Goal: Task Accomplishment & Management: Manage account settings

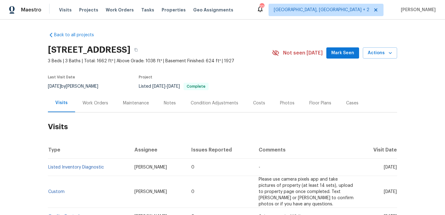
click at [100, 111] on div "Work Orders" at bounding box center [95, 103] width 41 height 18
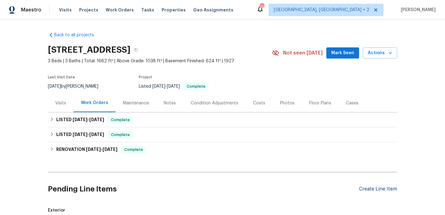
click at [387, 189] on div "Create Line Item" at bounding box center [378, 189] width 38 height 6
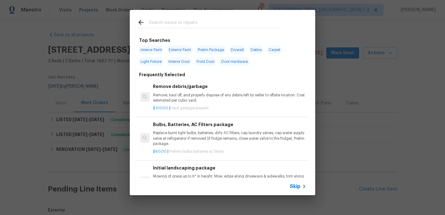
click at [166, 25] on input "text" at bounding box center [214, 23] width 131 height 9
type input "MOLD"
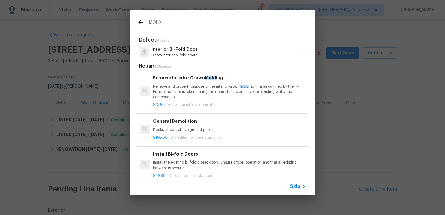
click at [182, 84] on p "Remove and properly dispose of the interior crown mold ing trim as outlined by …" at bounding box center [229, 92] width 153 height 16
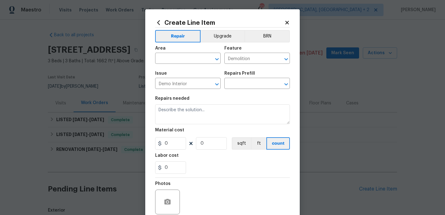
type input "Remove Interior Crown Molding $0.36"
type textarea "Remove and properly dispose of the interior crown molding trim as outlined by t…"
type input "0.36"
type input "1"
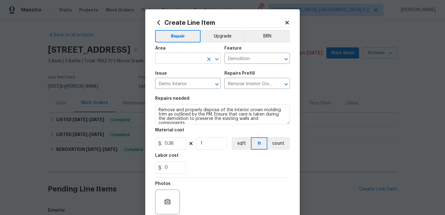
click at [167, 60] on input "text" at bounding box center [179, 59] width 48 height 10
click at [174, 82] on li "Interior Overall" at bounding box center [188, 83] width 66 height 10
type input "Interior Overall"
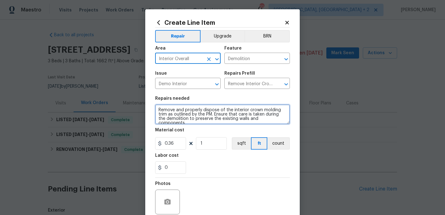
click at [188, 120] on textarea "Remove and properly dispose of the interior crown molding trim as outlined by t…" at bounding box center [222, 114] width 135 height 20
paste textarea "There is mold present in the basement. Please inspect the affected areas, remed…"
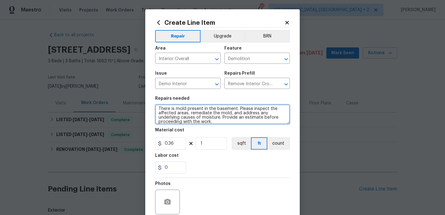
type textarea "There is mold present in the basement. Please inspect the affected areas, remed…"
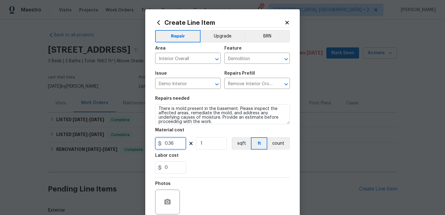
click at [170, 143] on input "0.36" at bounding box center [170, 143] width 31 height 12
type input "75"
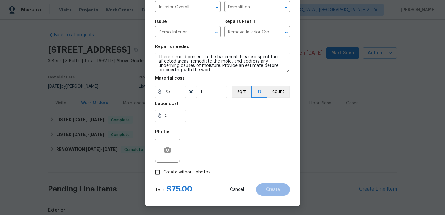
click at [182, 171] on span "Create without photos" at bounding box center [187, 172] width 47 height 6
click at [164, 171] on input "Create without photos" at bounding box center [158, 172] width 12 height 12
checkbox input "true"
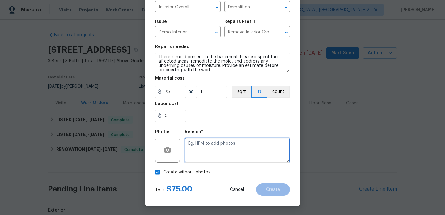
click at [208, 155] on textarea at bounding box center [237, 150] width 105 height 25
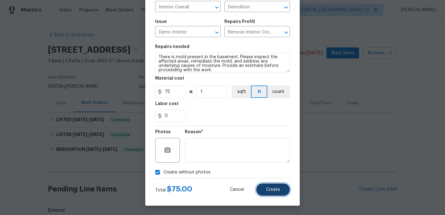
click at [265, 186] on button "Create" at bounding box center [273, 189] width 34 height 12
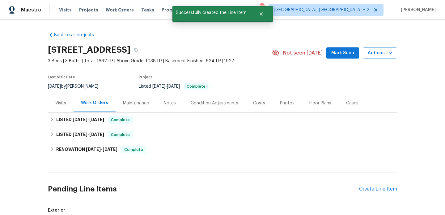
scroll to position [174, 0]
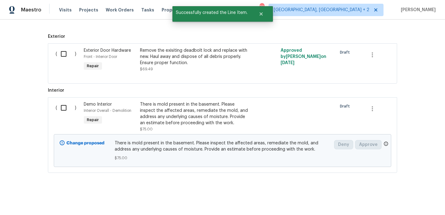
click at [61, 110] on input "checkbox" at bounding box center [66, 107] width 18 height 13
checkbox input "true"
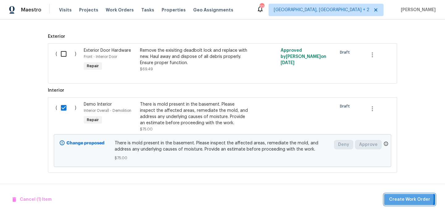
click at [403, 198] on span "Create Work Order" at bounding box center [409, 199] width 41 height 8
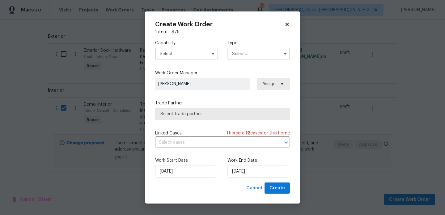
click at [177, 57] on input "text" at bounding box center [186, 54] width 62 height 12
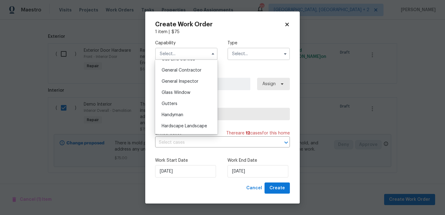
scroll to position [304, 0]
click at [179, 99] on div "Handyman" at bounding box center [186, 103] width 59 height 11
type input "Handyman"
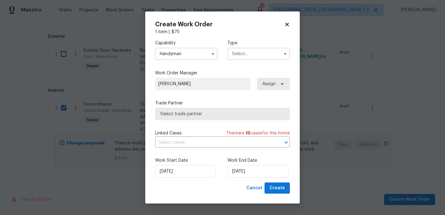
click at [241, 54] on input "text" at bounding box center [259, 54] width 62 height 12
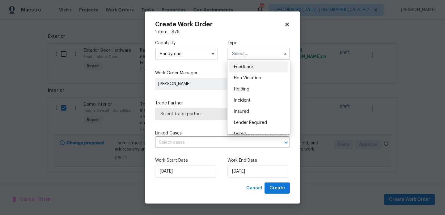
click at [249, 67] on span "Feedback" at bounding box center [244, 67] width 20 height 4
type input "Feedback"
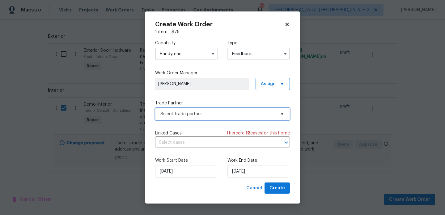
click at [206, 114] on span "Select trade partner" at bounding box center [218, 114] width 115 height 6
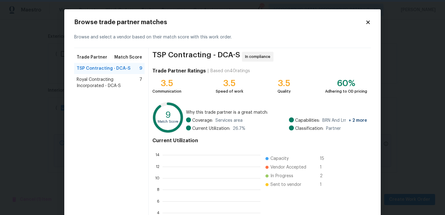
scroll to position [1, 1]
click at [112, 79] on span "Royal Contracting Incorporated - DCA-S" at bounding box center [108, 82] width 63 height 12
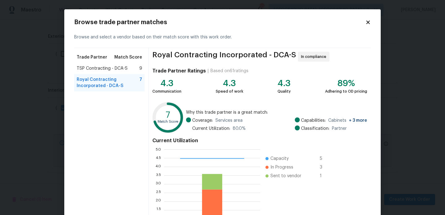
scroll to position [58, 0]
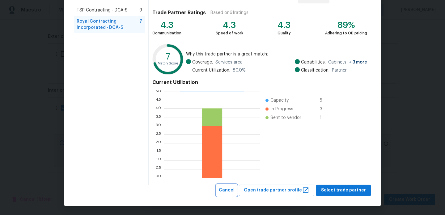
click at [235, 188] on span "Cancel" at bounding box center [227, 190] width 16 height 8
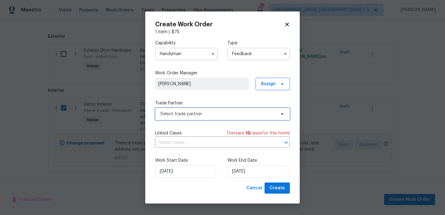
scroll to position [0, 0]
click at [185, 51] on input "Handyman" at bounding box center [186, 54] width 62 height 12
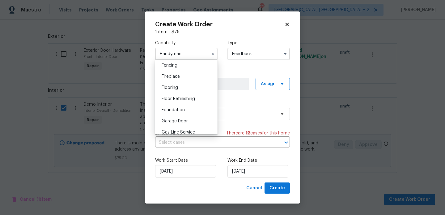
scroll to position [252, 0]
click at [195, 112] on span "General Contractor" at bounding box center [182, 110] width 40 height 4
type input "General Contractor"
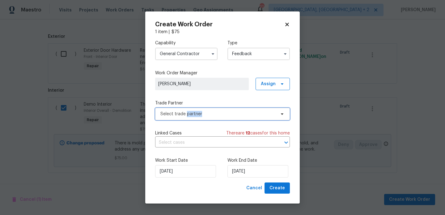
click at [195, 112] on span "Select trade partner" at bounding box center [218, 114] width 115 height 6
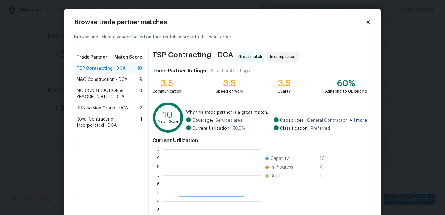
scroll to position [87, 98]
click at [99, 80] on span "M&G Construction - DCA" at bounding box center [102, 79] width 51 height 6
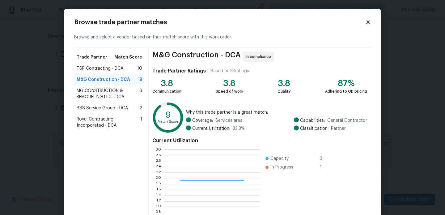
scroll to position [58, 0]
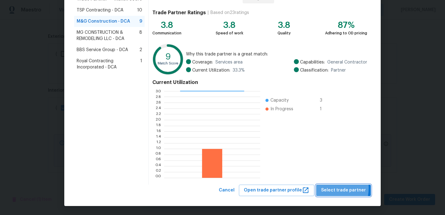
click at [331, 188] on span "Select trade partner" at bounding box center [343, 190] width 45 height 8
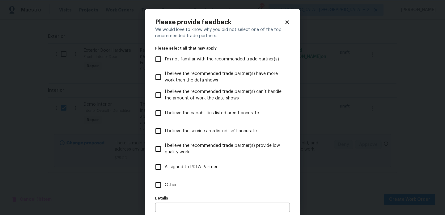
scroll to position [0, 0]
click at [175, 189] on label "Other" at bounding box center [218, 185] width 133 height 18
click at [165, 189] on input "Other" at bounding box center [158, 184] width 13 height 13
checkbox input "true"
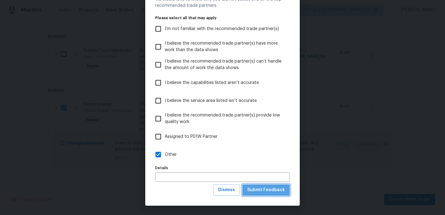
click at [273, 186] on span "Submit Feedback" at bounding box center [266, 190] width 38 height 8
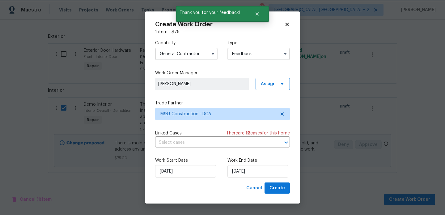
scroll to position [0, 0]
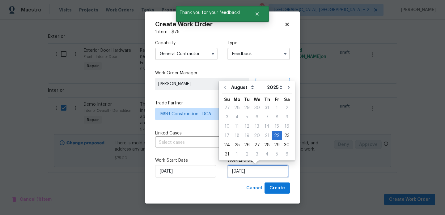
click at [263, 170] on input "22/08/2025" at bounding box center [258, 171] width 61 height 12
click at [225, 148] on div "24" at bounding box center [227, 144] width 10 height 9
type input "24/08/2025"
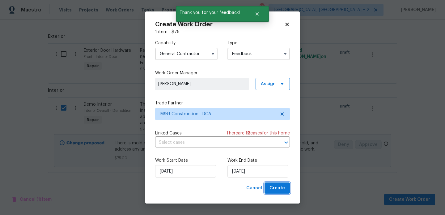
click at [275, 184] on span "Create" at bounding box center [277, 188] width 15 height 8
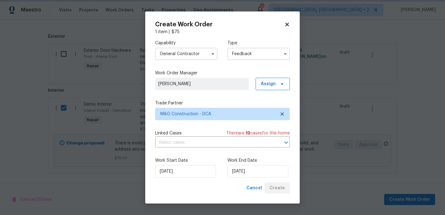
checkbox input "false"
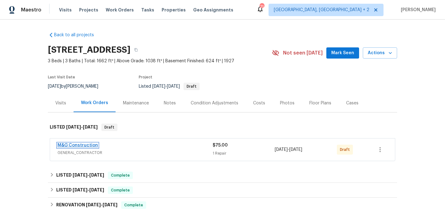
click at [89, 146] on link "M&G Construction" at bounding box center [78, 145] width 41 height 4
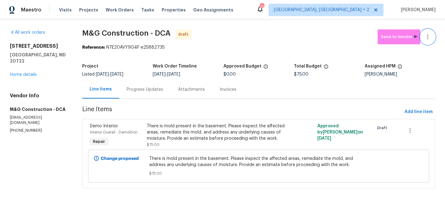
click at [433, 36] on button "button" at bounding box center [428, 36] width 15 height 15
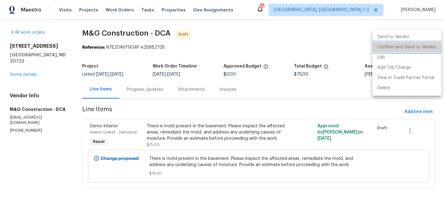
click at [433, 43] on li "Confirm and Send to Vendor" at bounding box center [407, 47] width 69 height 10
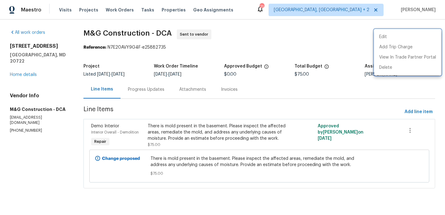
click at [156, 100] on div at bounding box center [222, 107] width 445 height 215
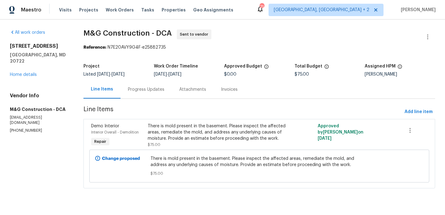
click at [159, 87] on div "Progress Updates" at bounding box center [146, 89] width 36 height 6
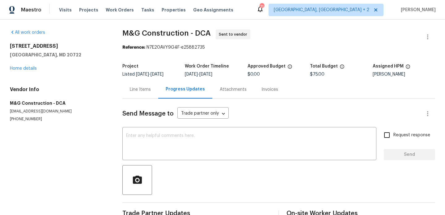
click at [175, 118] on div "Send Message to Trade partner only Trade partner only ​" at bounding box center [271, 113] width 298 height 15
click at [175, 161] on div "Send Message to Trade partner only Trade partner only ​ x ​ Request response Se…" at bounding box center [278, 159] width 313 height 121
click at [175, 125] on div "Send Message to Trade partner only Trade partner only ​ x ​ Request response Se…" at bounding box center [278, 159] width 313 height 121
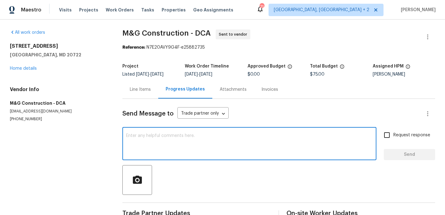
click at [175, 149] on textarea at bounding box center [249, 144] width 247 height 22
paste textarea "Hi, this is Blessida with Opendoor. I’m confirming you received the WO for the …"
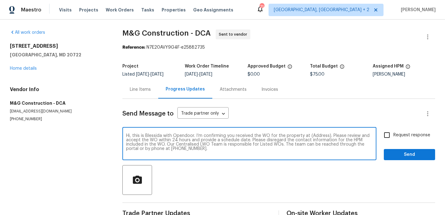
click at [319, 136] on textarea "Hi, this is Blessida with Opendoor. I’m confirming you received the WO for the …" at bounding box center [249, 144] width 247 height 22
paste textarea "3722 Shepherd St, Brentwood, MD 20722"
type textarea "Hi, this is Blessida with Opendoor. I’m confirming you received the WO for the …"
click at [402, 144] on div "Request response Send" at bounding box center [409, 144] width 51 height 32
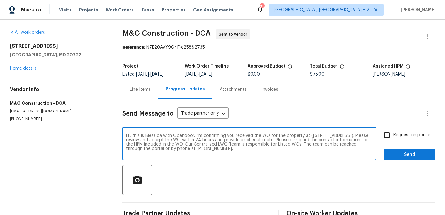
click at [397, 136] on span "Request response" at bounding box center [412, 135] width 37 height 6
click at [394, 136] on input "Request response" at bounding box center [387, 134] width 13 height 13
checkbox input "true"
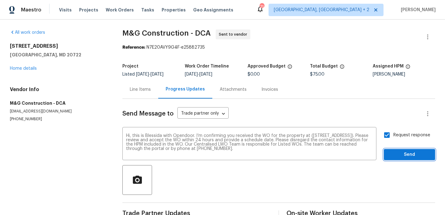
click at [398, 150] on button "Send" at bounding box center [409, 154] width 51 height 11
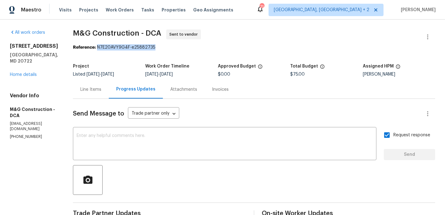
drag, startPoint x: 97, startPoint y: 45, endPoint x: 179, endPoint y: 46, distance: 82.0
click at [179, 46] on div "Reference: N7E20AVY9G4F-e25882735" at bounding box center [254, 47] width 363 height 6
copy div "N7E20AVY9G4F-e25882735"
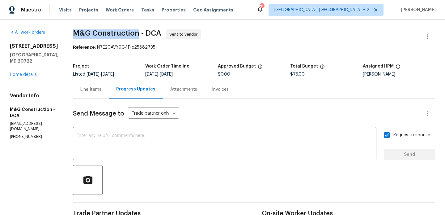
drag, startPoint x: 66, startPoint y: 30, endPoint x: 137, endPoint y: 32, distance: 71.8
click at [137, 32] on div "All work orders 3722 Shepherd St Brentwood, MD 20722 Home details Vendor Info M…" at bounding box center [222, 148] width 445 height 259
copy span "M&G Construction"
click at [26, 72] on link "Home details" at bounding box center [23, 74] width 27 height 4
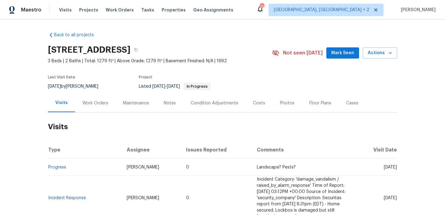
click at [90, 114] on h2 "Visits" at bounding box center [223, 126] width 350 height 29
click at [95, 102] on div "Work Orders" at bounding box center [96, 103] width 26 height 6
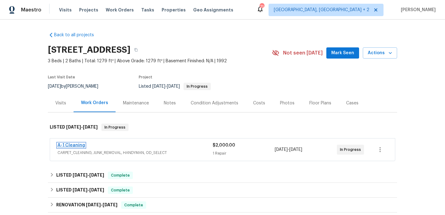
click at [77, 143] on link "A-1 Cleaning" at bounding box center [72, 145] width 28 height 4
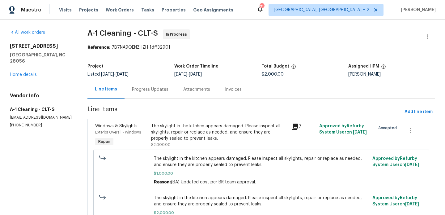
click at [24, 129] on section "All work orders 106 Cape Breton Trl Gastonia, NC 28056 Home details Vendor Info…" at bounding box center [41, 136] width 63 height 214
copy p "(828) 468-1051"
click at [157, 86] on div "Progress Updates" at bounding box center [150, 89] width 36 height 6
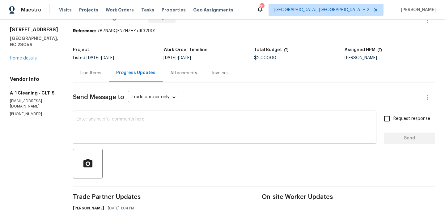
scroll to position [86, 0]
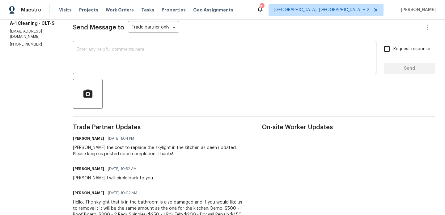
click at [79, 148] on div "Damion the cost to replace the skylight in the kitchen as been updated. Please …" at bounding box center [160, 150] width 174 height 12
copy div "[PERSON_NAME]"
click at [129, 70] on div "x ​" at bounding box center [225, 58] width 304 height 32
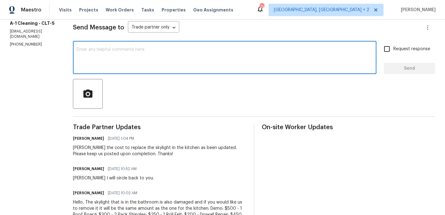
paste textarea "Damion"
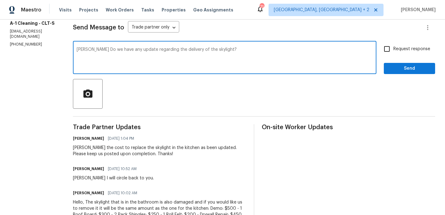
type textarea "Damion Do we have any update regarding the delivery of the skylight?"
click at [404, 43] on label "Request response" at bounding box center [406, 48] width 50 height 13
click at [394, 43] on input "Request response" at bounding box center [387, 48] width 13 height 13
checkbox input "true"
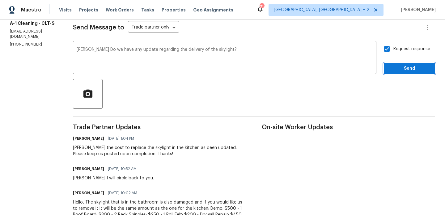
click at [400, 65] on span "Send" at bounding box center [409, 69] width 41 height 8
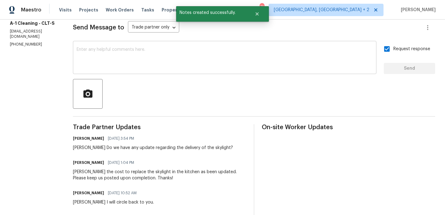
scroll to position [0, 0]
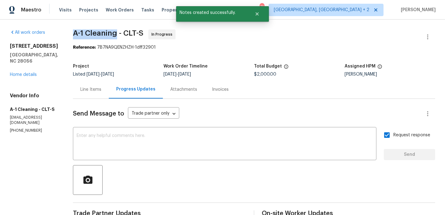
drag, startPoint x: 113, startPoint y: 34, endPoint x: 64, endPoint y: 34, distance: 48.9
copy span "A-1 Cleaning"
click at [26, 76] on link "Home details" at bounding box center [23, 74] width 27 height 4
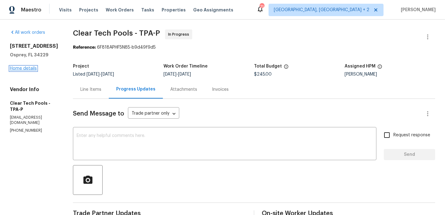
click at [27, 68] on link "Home details" at bounding box center [23, 68] width 27 height 4
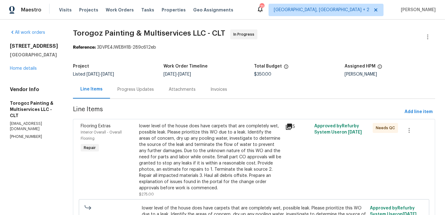
click at [151, 89] on div "Progress Updates" at bounding box center [136, 89] width 36 height 6
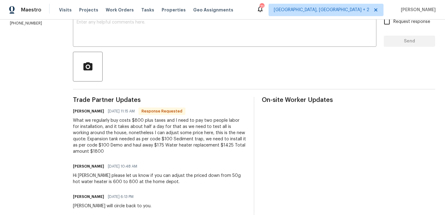
scroll to position [75, 0]
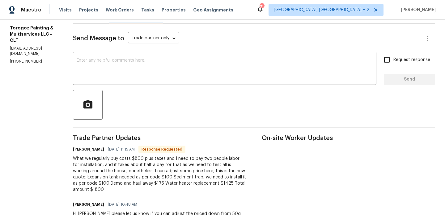
click at [98, 149] on h6 "Ricardo Arturo" at bounding box center [88, 149] width 31 height 6
click at [98, 147] on h6 "Ricardo Arturo" at bounding box center [88, 149] width 31 height 6
copy h6 "Ricardo"
click at [127, 82] on div "x ​" at bounding box center [225, 69] width 304 height 32
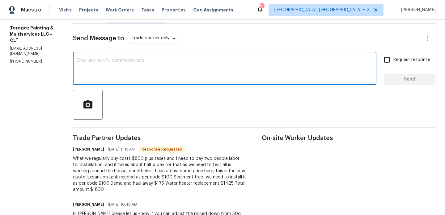
paste textarea "Ricardo"
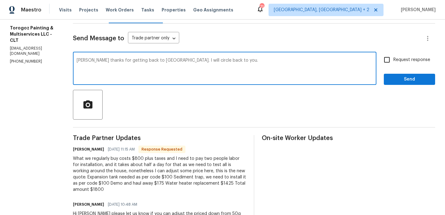
type textarea "Ricardo thanks for getting back to us. I will circle back to you."
drag, startPoint x: 395, startPoint y: 61, endPoint x: 395, endPoint y: 66, distance: 5.3
click at [395, 61] on span "Request response" at bounding box center [412, 60] width 37 height 6
click at [394, 61] on input "Request response" at bounding box center [387, 59] width 13 height 13
checkbox input "true"
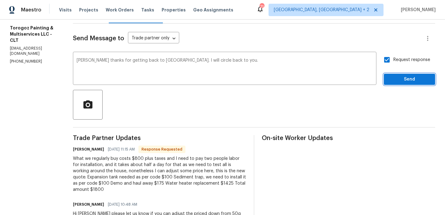
click at [395, 79] on span "Send" at bounding box center [409, 79] width 41 height 8
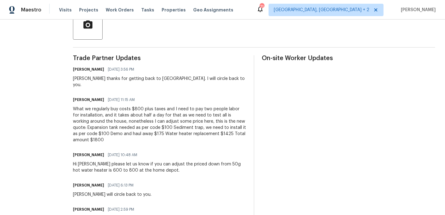
scroll to position [182, 0]
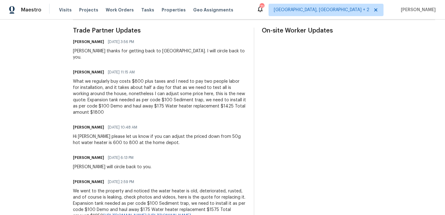
click at [123, 94] on div "What we regularly buy costs $800 plus taxes and I need to pay two people labor …" at bounding box center [160, 96] width 174 height 37
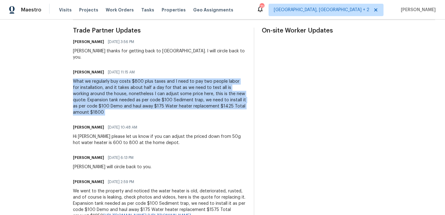
click at [123, 94] on div "What we regularly buy costs $800 plus taxes and I need to pay two people labor …" at bounding box center [160, 96] width 174 height 37
copy div "What we regularly buy costs $800 plus taxes and I need to pay two people labor …"
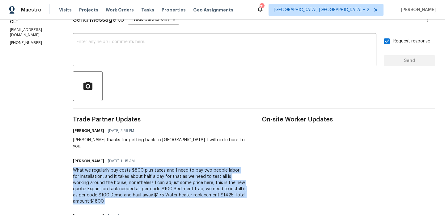
scroll to position [0, 0]
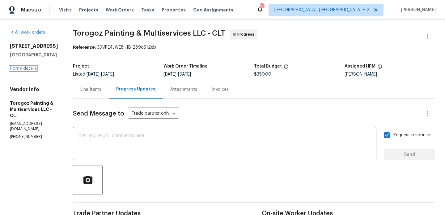
click at [29, 69] on link "Home details" at bounding box center [23, 68] width 27 height 4
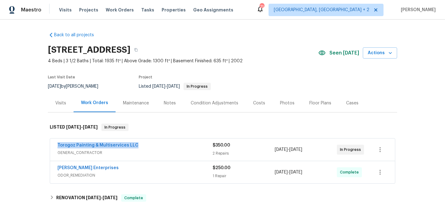
drag, startPoint x: 140, startPoint y: 146, endPoint x: 55, endPoint y: 146, distance: 85.7
click at [55, 146] on div "Torogoz Painting & Multiservices LLC GENERAL_CONTRACTOR $350.00 2 Repairs 8/20/…" at bounding box center [222, 149] width 345 height 22
copy link "Torogoz Painting & Multiservices LLC"
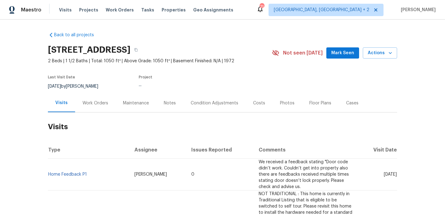
click at [107, 106] on div "Work Orders" at bounding box center [95, 103] width 41 height 18
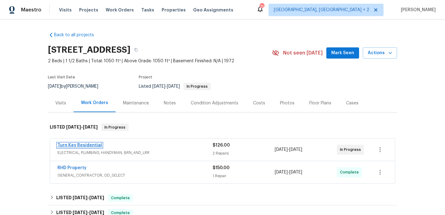
click at [95, 145] on link "Turn Key Residential" at bounding box center [80, 145] width 45 height 4
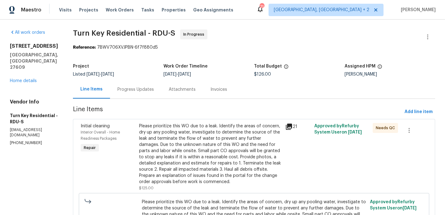
click at [154, 87] on div "Progress Updates" at bounding box center [136, 89] width 36 height 6
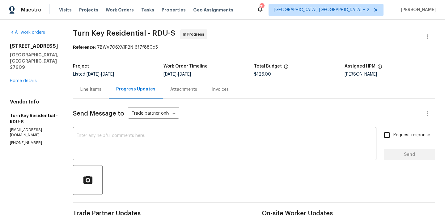
click at [109, 86] on div "Line Items" at bounding box center [91, 89] width 36 height 18
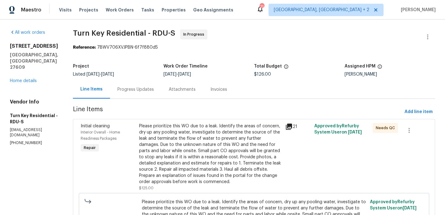
click at [153, 88] on div "Progress Updates" at bounding box center [136, 89] width 36 height 6
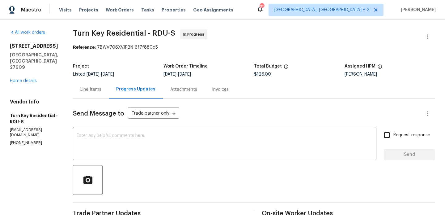
click at [31, 140] on p "[PHONE_NUMBER]" at bounding box center [34, 142] width 48 height 5
copy p "[PHONE_NUMBER]"
drag, startPoint x: 53, startPoint y: 58, endPoint x: 8, endPoint y: 44, distance: 47.2
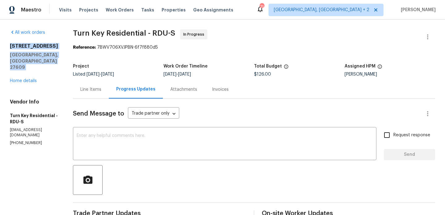
copy div "[STREET_ADDRESS]"
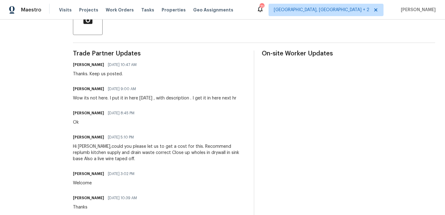
scroll to position [161, 0]
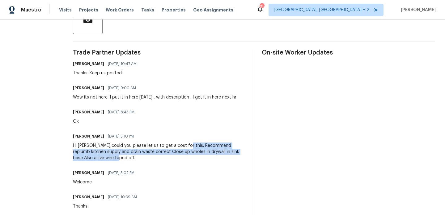
drag, startPoint x: 197, startPoint y: 151, endPoint x: 209, endPoint y: 166, distance: 19.3
click at [209, 161] on div "Hi [PERSON_NAME],could you please let us to get a cost for this. Recommend repl…" at bounding box center [160, 151] width 174 height 19
copy div "Recommend replumb kitchen supply and drain waste correct Close up wholes in dry…"
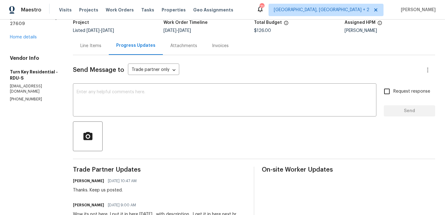
scroll to position [0, 0]
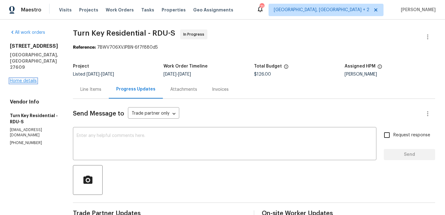
click at [30, 79] on link "Home details" at bounding box center [23, 81] width 27 height 4
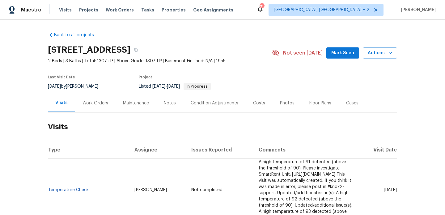
click at [96, 109] on div "Work Orders" at bounding box center [95, 103] width 41 height 18
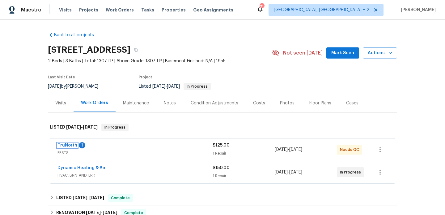
click at [73, 145] on link "TruNorth" at bounding box center [68, 145] width 20 height 4
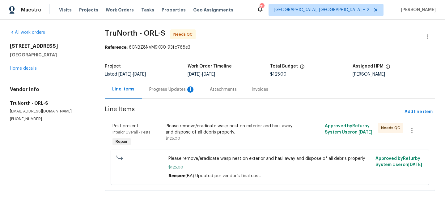
click at [190, 89] on div "1" at bounding box center [190, 89] width 6 height 6
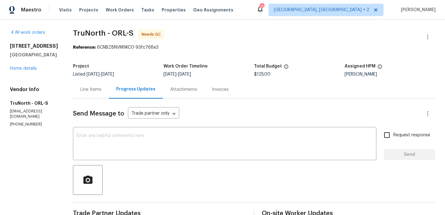
click at [87, 87] on div "Line Items" at bounding box center [90, 89] width 21 height 6
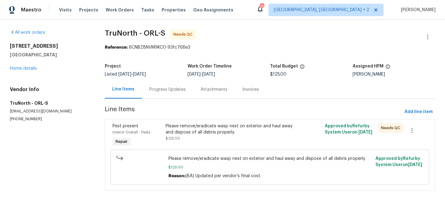
click at [217, 138] on div "Please remove/eradicate wasp nest on exterior and haul away and dispose of all …" at bounding box center [230, 132] width 129 height 19
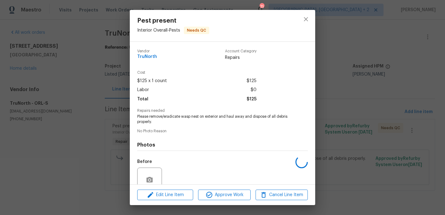
scroll to position [54, 0]
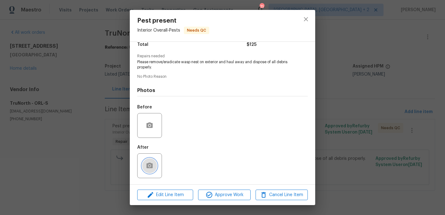
click at [150, 165] on circle "button" at bounding box center [150, 166] width 2 height 2
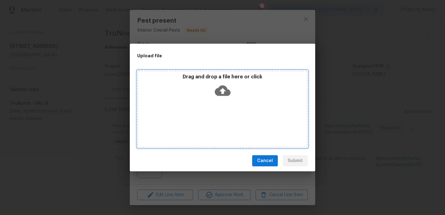
click at [223, 88] on icon at bounding box center [223, 91] width 16 height 16
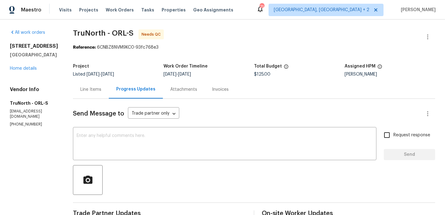
click at [86, 91] on div "Line Items" at bounding box center [90, 89] width 21 height 6
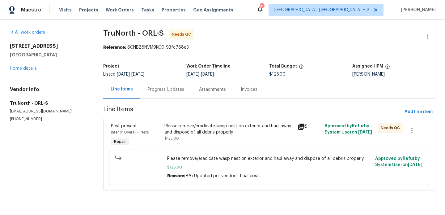
click at [232, 130] on div "Please remove/eradicate wasp nest on exterior and haul away and dispose of all …" at bounding box center [230, 129] width 130 height 12
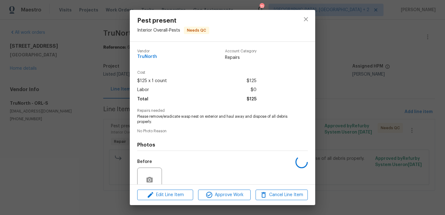
scroll to position [54, 0]
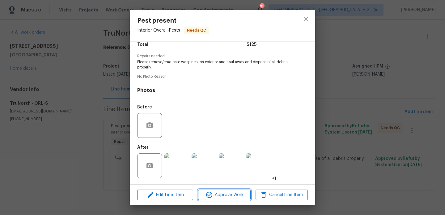
click at [225, 196] on span "Approve Work" at bounding box center [224, 195] width 49 height 8
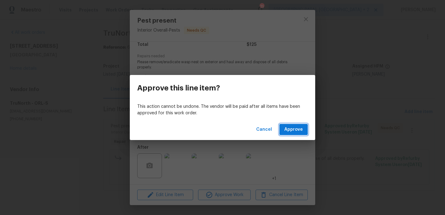
click at [302, 131] on span "Approve" at bounding box center [294, 130] width 19 height 8
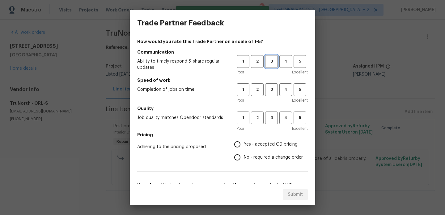
click at [270, 65] on button "3" at bounding box center [271, 61] width 13 height 13
click at [270, 83] on h5 "Speed of work" at bounding box center [222, 80] width 171 height 6
click at [270, 89] on span "3" at bounding box center [271, 89] width 11 height 7
click at [270, 120] on span "3" at bounding box center [271, 117] width 11 height 7
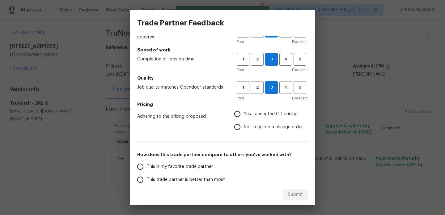
click at [258, 123] on label "No - required a change order" at bounding box center [267, 126] width 72 height 13
click at [244, 123] on input "No - required a change order" at bounding box center [237, 126] width 13 height 13
radio input "true"
click at [230, 159] on div "How would you rate this Trade Partner on a scale of 1-5? Communication Ability …" at bounding box center [222, 129] width 171 height 242
click at [230, 162] on div "This is my favorite trade partner This trade partner is better than most This t…" at bounding box center [186, 192] width 99 height 65
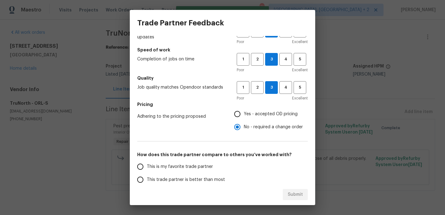
click at [229, 171] on label "This is my favorite trade partner" at bounding box center [183, 166] width 98 height 13
click at [147, 171] on input "This is my favorite trade partner" at bounding box center [140, 166] width 13 height 13
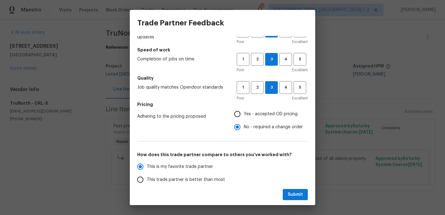
click at [313, 196] on div "Submit" at bounding box center [223, 194] width 186 height 21
click at [293, 195] on span "Submit" at bounding box center [295, 195] width 15 height 8
radio input "true"
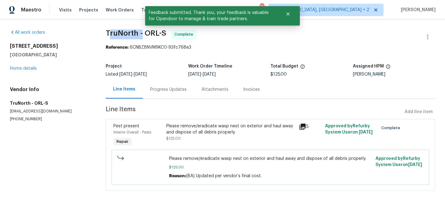
drag, startPoint x: 108, startPoint y: 36, endPoint x: 140, endPoint y: 36, distance: 32.8
click at [141, 36] on span "TruNorth - ORL-S" at bounding box center [136, 32] width 61 height 7
click at [140, 36] on span "TruNorth - ORL-S" at bounding box center [136, 32] width 61 height 7
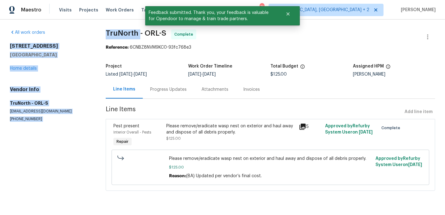
drag, startPoint x: 139, startPoint y: 36, endPoint x: 94, endPoint y: 36, distance: 44.9
click at [94, 36] on div "All work orders 1249 12th St Clermont, FL 34711 Home details Vendor Info TruNor…" at bounding box center [222, 113] width 445 height 188
click at [108, 35] on span "TruNorth - ORL-S" at bounding box center [136, 32] width 61 height 7
drag, startPoint x: 137, startPoint y: 35, endPoint x: 90, endPoint y: 35, distance: 47.3
click at [90, 35] on div "All work orders 1249 12th St Clermont, FL 34711 Home details Vendor Info TruNor…" at bounding box center [222, 113] width 445 height 188
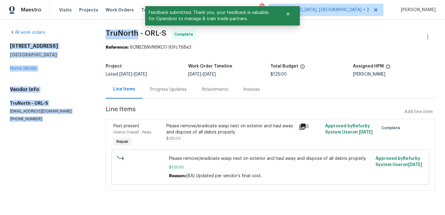
click at [106, 35] on span "TruNorth - ORL-S" at bounding box center [136, 32] width 61 height 7
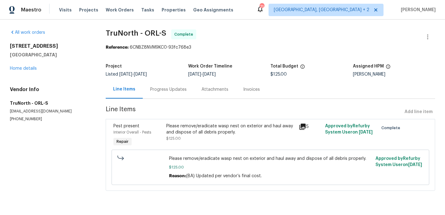
click at [121, 35] on span "TruNorth - ORL-S" at bounding box center [136, 32] width 61 height 7
copy span "TruNorth"
click at [32, 65] on div "1249 12th St Clermont, FL 34711 Home details" at bounding box center [50, 57] width 81 height 28
click at [31, 67] on link "Home details" at bounding box center [23, 68] width 27 height 4
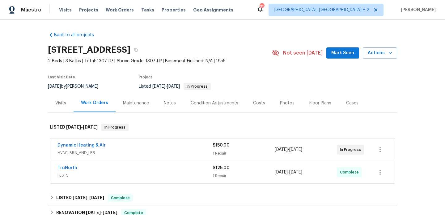
click at [105, 140] on div "Dynamic Heating & Air HVAC, BRN_AND_LRR $150.00 1 Repair 8/18/2025 - 8/22/2025 …" at bounding box center [222, 149] width 345 height 22
click at [117, 144] on div "Dynamic Heating & Air" at bounding box center [135, 145] width 155 height 7
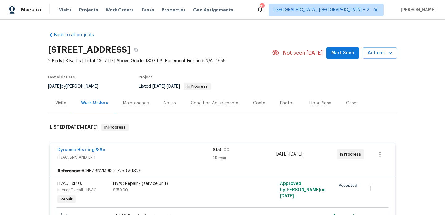
click at [117, 144] on div "Dynamic Heating & Air HVAC, BRN_AND_LRR $150.00 1 Repair 8/18/2025 - 8/22/2025 …" at bounding box center [222, 154] width 345 height 22
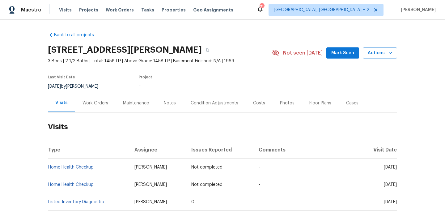
drag, startPoint x: 98, startPoint y: 113, endPoint x: 98, endPoint y: 109, distance: 3.4
click at [98, 113] on h2 "Visits" at bounding box center [223, 126] width 350 height 29
click at [97, 105] on div "Work Orders" at bounding box center [96, 103] width 26 height 6
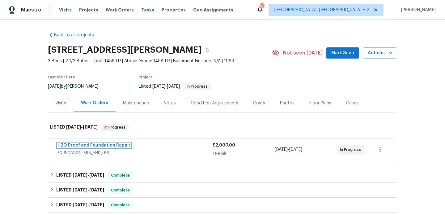
click at [111, 144] on link "H2O Proof and Foundation Repair" at bounding box center [94, 145] width 73 height 4
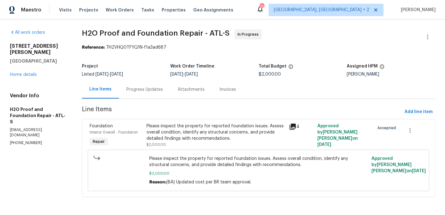
click at [29, 127] on p "[EMAIL_ADDRESS][DOMAIN_NAME]" at bounding box center [38, 132] width 57 height 11
copy p "[EMAIL_ADDRESS][DOMAIN_NAME]"
click at [34, 73] on link "Home details" at bounding box center [23, 74] width 27 height 4
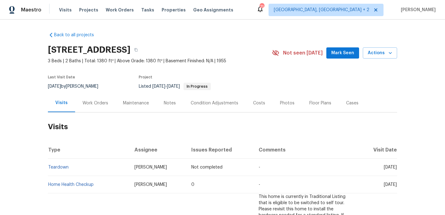
click at [95, 107] on div "Work Orders" at bounding box center [95, 103] width 41 height 18
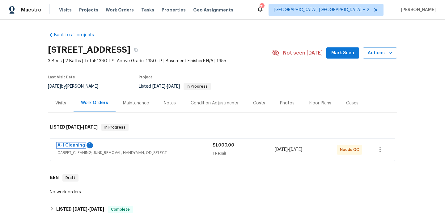
click at [79, 145] on link "A-1 Cleaning" at bounding box center [72, 145] width 28 height 4
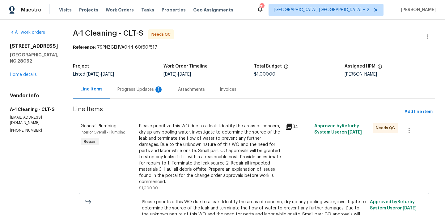
click at [133, 92] on div "Progress Updates 1" at bounding box center [140, 89] width 61 height 18
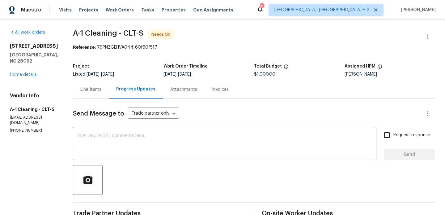
click at [92, 98] on div "Line Items" at bounding box center [91, 89] width 36 height 18
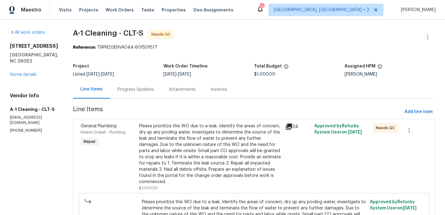
click at [164, 139] on div "Please prioritize this WO due to a leak. Identify the areas of concern, dry up …" at bounding box center [210, 154] width 143 height 62
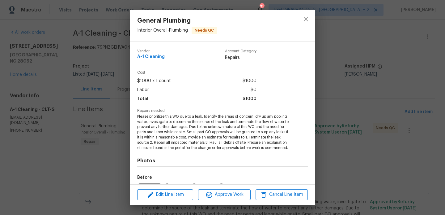
scroll to position [70, 0]
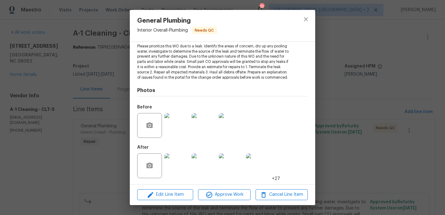
click at [92, 139] on div "General Plumbing Interior Overall - Plumbing Needs QC Vendor A-1 Cleaning Accou…" at bounding box center [222, 107] width 445 height 215
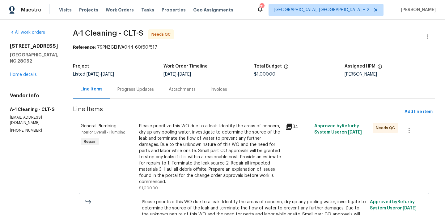
click at [132, 99] on div "Line Items Progress Updates Attachments Invoices" at bounding box center [254, 89] width 363 height 19
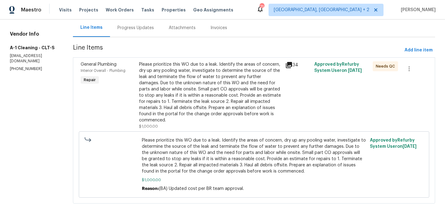
click at [140, 25] on div "Progress Updates" at bounding box center [136, 28] width 36 height 6
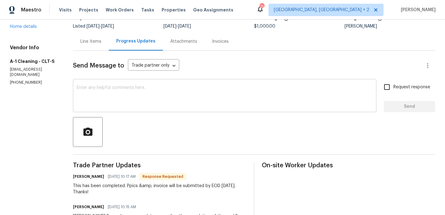
scroll to position [51, 0]
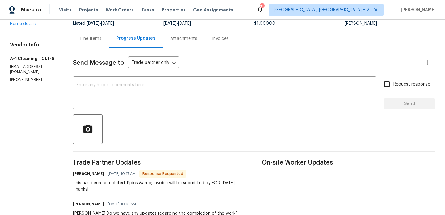
click at [74, 172] on h6 "[PERSON_NAME]" at bounding box center [88, 173] width 31 height 6
copy h6 "[PERSON_NAME]"
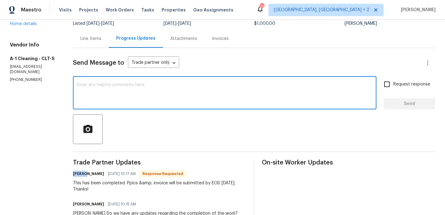
click at [124, 99] on textarea at bounding box center [225, 94] width 296 height 22
type textarea "t"
paste textarea "[PERSON_NAME]"
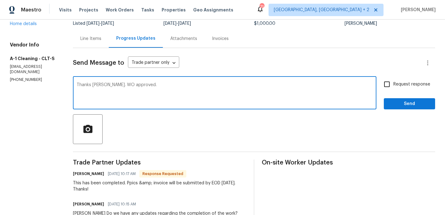
type textarea "Thanks [PERSON_NAME]. WO approved."
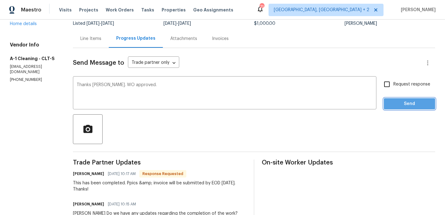
click at [396, 108] on button "Send" at bounding box center [409, 103] width 51 height 11
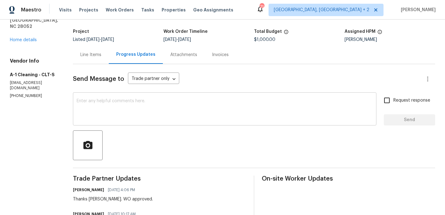
scroll to position [0, 0]
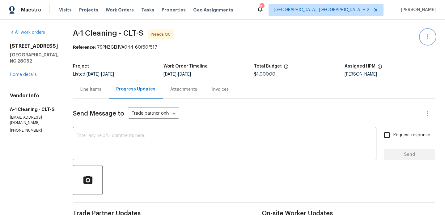
click at [428, 36] on icon "button" at bounding box center [427, 36] width 1 height 5
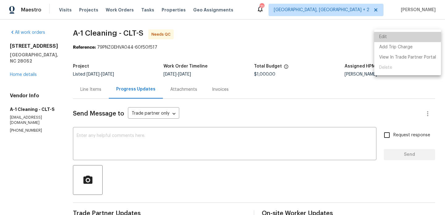
click at [408, 36] on li "Edit" at bounding box center [408, 37] width 67 height 10
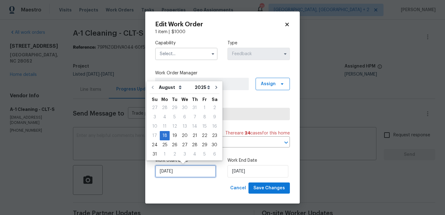
click at [202, 174] on input "[DATE]" at bounding box center [185, 171] width 61 height 12
click at [183, 137] on div "20" at bounding box center [185, 135] width 10 height 9
type input "[DATE]"
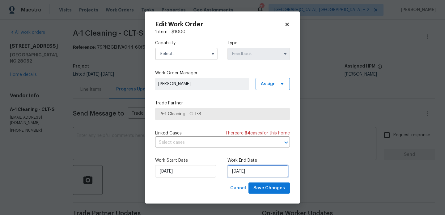
click at [235, 170] on input "[DATE]" at bounding box center [258, 171] width 61 height 12
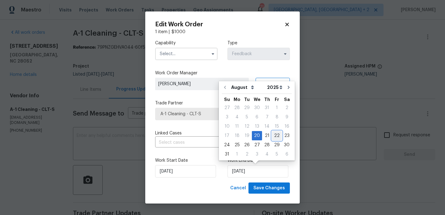
click at [273, 138] on div "22" at bounding box center [277, 135] width 10 height 9
type input "[DATE]"
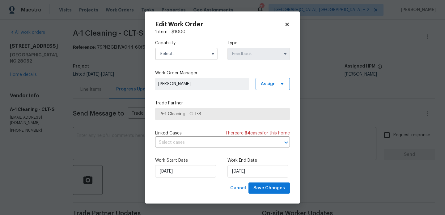
click at [169, 49] on input "text" at bounding box center [186, 54] width 62 height 12
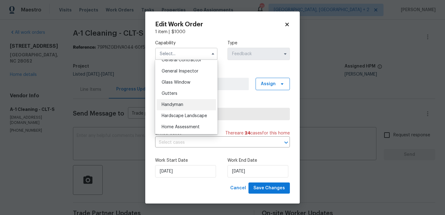
scroll to position [303, 0]
click at [186, 105] on div "Handyman" at bounding box center [186, 103] width 59 height 11
type input "Handyman"
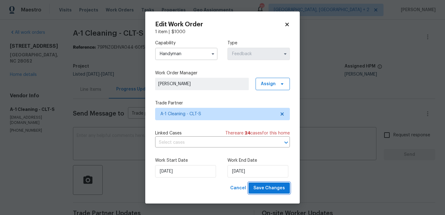
click at [272, 184] on button "Save Changes" at bounding box center [269, 187] width 41 height 11
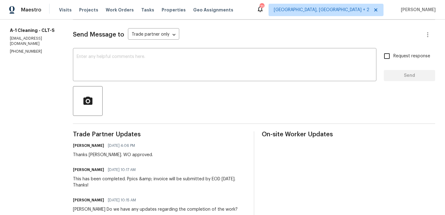
scroll to position [37, 0]
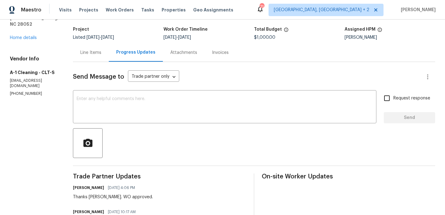
click at [86, 53] on div "Line Items" at bounding box center [90, 52] width 21 height 6
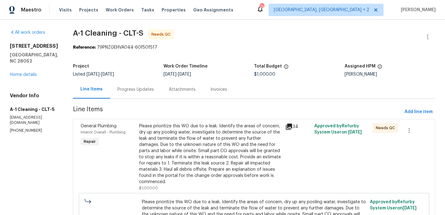
click at [215, 129] on div "Please prioritize this WO due to a leak. Identify the areas of concern, dry up …" at bounding box center [210, 154] width 143 height 62
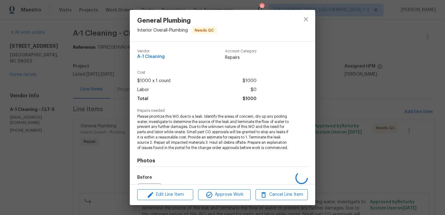
scroll to position [70, 0]
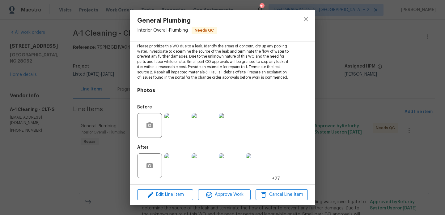
click at [179, 170] on img at bounding box center [177, 165] width 25 height 25
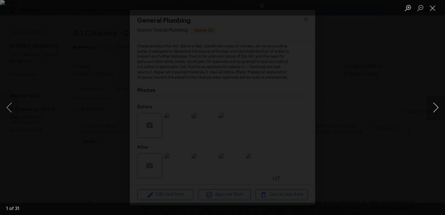
click at [431, 112] on button "Next image" at bounding box center [436, 107] width 19 height 25
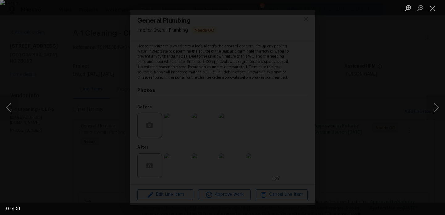
click at [371, 142] on div "Lightbox" at bounding box center [222, 107] width 445 height 215
click at [361, 150] on div "Lightbox" at bounding box center [222, 107] width 445 height 215
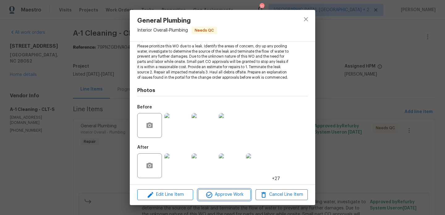
click at [222, 196] on span "Approve Work" at bounding box center [224, 195] width 49 height 8
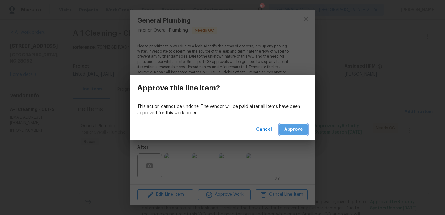
click at [296, 133] on span "Approve" at bounding box center [294, 130] width 19 height 8
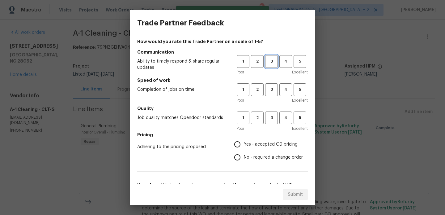
click at [272, 63] on span "3" at bounding box center [271, 61] width 11 height 7
click at [272, 87] on span "3" at bounding box center [271, 89] width 11 height 7
click at [272, 135] on h5 "Pricing" at bounding box center [222, 134] width 171 height 6
click at [272, 120] on span "3" at bounding box center [271, 117] width 11 height 7
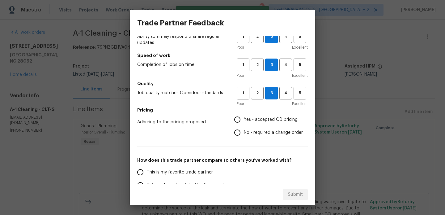
click at [254, 129] on label "No - required a change order" at bounding box center [267, 132] width 72 height 13
click at [244, 129] on input "No - required a change order" at bounding box center [237, 132] width 13 height 13
radio input "true"
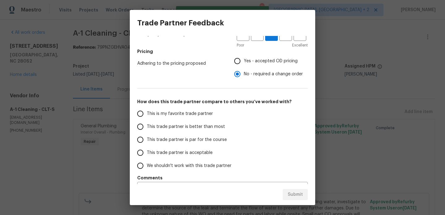
scroll to position [85, 0]
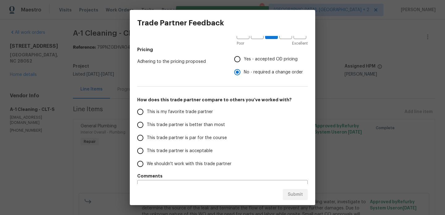
click at [188, 116] on label "This is my favorite trade partner" at bounding box center [183, 111] width 98 height 13
click at [147, 116] on input "This is my favorite trade partner" at bounding box center [140, 111] width 13 height 13
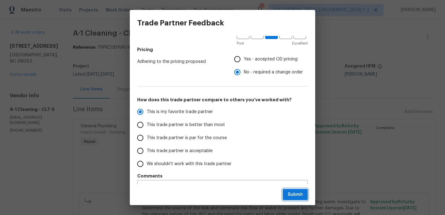
click at [294, 193] on span "Submit" at bounding box center [295, 195] width 15 height 8
radio input "true"
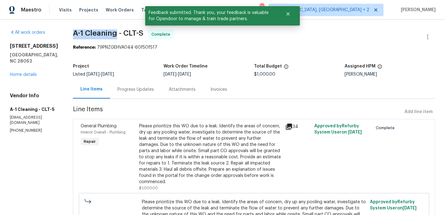
drag, startPoint x: 68, startPoint y: 31, endPoint x: 114, endPoint y: 31, distance: 45.2
click at [114, 31] on div "All work orders 924 Springdale Ln Gastonia, NC 28052 Home details Vendor Info A…" at bounding box center [222, 150] width 445 height 263
copy span "A-1 Cleaning"
click at [12, 72] on link "Home details" at bounding box center [23, 74] width 27 height 4
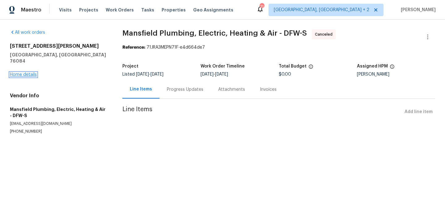
click at [28, 72] on link "Home details" at bounding box center [23, 74] width 27 height 4
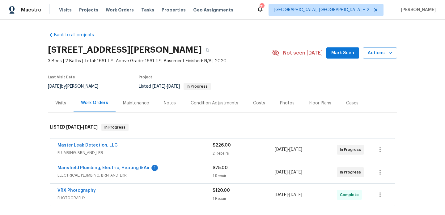
click at [115, 171] on div "Mansfield Plumbing, Electric, Heating & Air 1" at bounding box center [135, 168] width 155 height 7
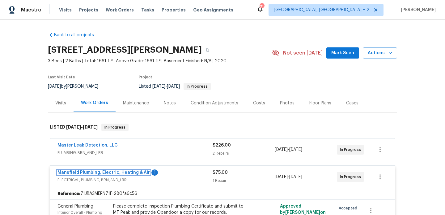
click at [118, 173] on link "Mansfield Plumbing, Electric, Heating & Air" at bounding box center [104, 172] width 92 height 4
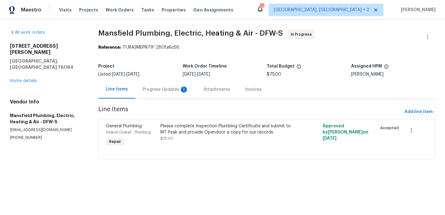
click at [152, 88] on div "Progress Updates 1" at bounding box center [166, 89] width 46 height 6
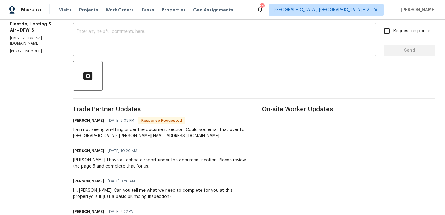
scroll to position [105, 0]
click at [98, 117] on h6 "[PERSON_NAME]" at bounding box center [88, 120] width 31 height 6
drag, startPoint x: 106, startPoint y: 134, endPoint x: 188, endPoint y: 134, distance: 82.0
click at [188, 134] on div "I am not seeing anything under the document section. Could you email that over …" at bounding box center [160, 132] width 174 height 12
copy div "[PERSON_NAME][EMAIL_ADDRESS][DOMAIN_NAME]"
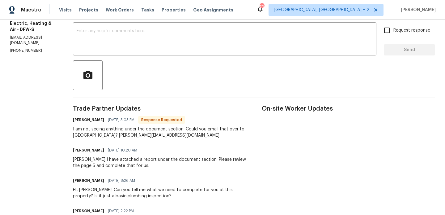
click at [99, 121] on h6 "[PERSON_NAME]" at bounding box center [88, 120] width 31 height 6
copy h6 "[PERSON_NAME]"
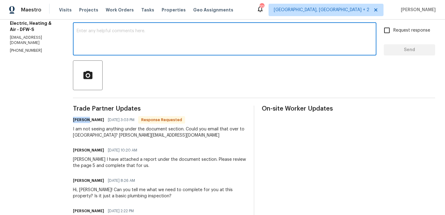
click at [141, 48] on textarea at bounding box center [225, 40] width 296 height 22
paste textarea "[PERSON_NAME]"
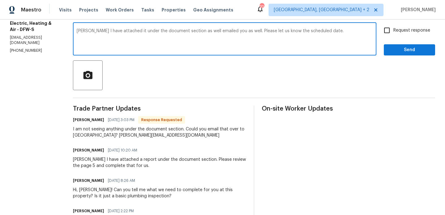
type textarea "[PERSON_NAME] I have attached it under the document section as well emailed you…"
click at [395, 29] on span "Request response" at bounding box center [412, 30] width 37 height 6
click at [394, 29] on input "Request response" at bounding box center [387, 30] width 13 height 13
checkbox input "true"
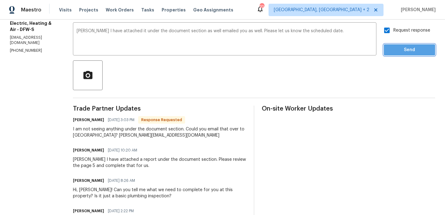
click at [397, 44] on button "Send" at bounding box center [409, 49] width 51 height 11
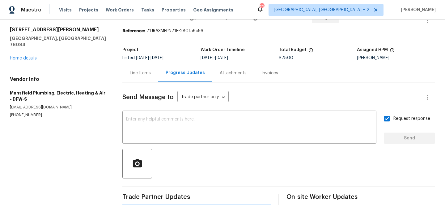
scroll to position [0, 0]
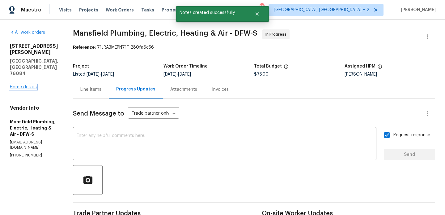
click at [31, 85] on link "Home details" at bounding box center [23, 87] width 27 height 4
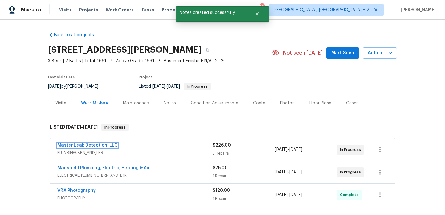
click at [93, 144] on link "Master Leak Detection, LLC" at bounding box center [88, 145] width 60 height 4
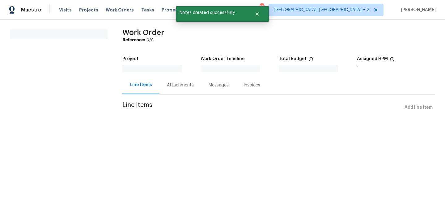
click at [93, 131] on html "Maestro Visits Projects Work Orders Tasks Properties Geo Assignments 70 [GEOGRA…" at bounding box center [222, 65] width 445 height 131
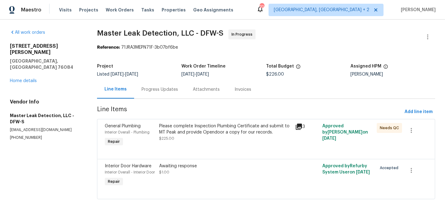
click at [159, 100] on section "Master Leak Detection, LLC - DFW-S In Progress Reference: 71JRA3MEPN71F-3b07bf6…" at bounding box center [266, 117] width 338 height 177
click at [159, 93] on div "Progress Updates" at bounding box center [159, 89] width 51 height 18
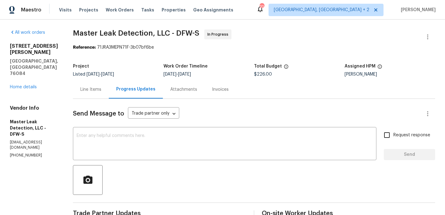
click at [41, 122] on div "Vendor Info Master Leak Detection, LLC - DFW-S [EMAIL_ADDRESS][DOMAIN_NAME] [PH…" at bounding box center [34, 131] width 48 height 53
copy p "[PHONE_NUMBER]"
click at [97, 95] on div "Line Items" at bounding box center [91, 89] width 36 height 18
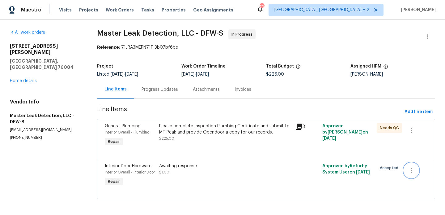
click at [406, 169] on button "button" at bounding box center [411, 170] width 15 height 15
click at [414, 165] on li "Cancel" at bounding box center [416, 170] width 24 height 10
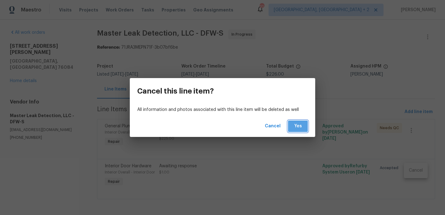
click at [299, 124] on span "Yes" at bounding box center [298, 126] width 10 height 8
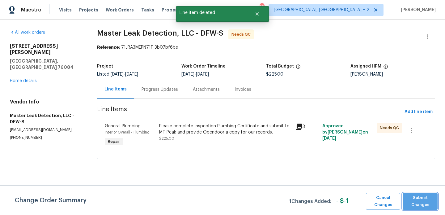
click at [414, 201] on span "Submit Changes" at bounding box center [420, 201] width 29 height 14
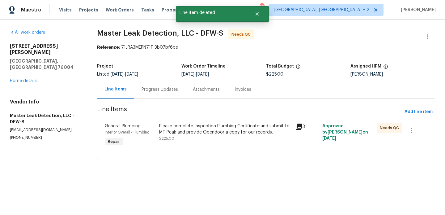
click at [214, 138] on div "Please complete Inspection Plumbing Certificate and submit to MT Peak and provi…" at bounding box center [225, 132] width 132 height 19
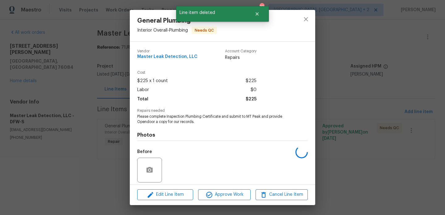
scroll to position [44, 0]
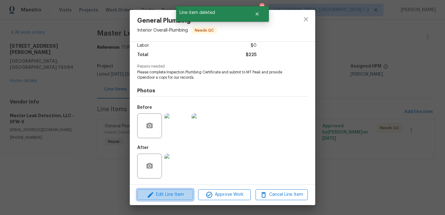
click at [166, 197] on span "Edit Line Item" at bounding box center [165, 195] width 52 height 8
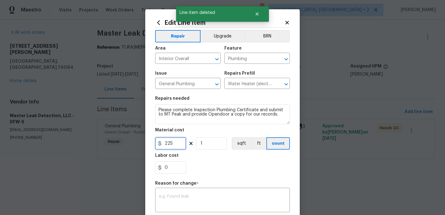
click at [173, 148] on input "225" at bounding box center [170, 143] width 31 height 12
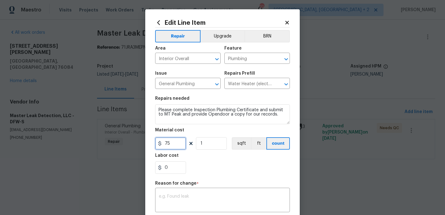
type input "75"
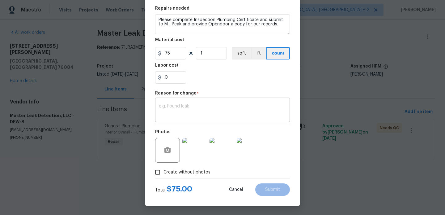
click at [193, 119] on div "x ​" at bounding box center [222, 110] width 135 height 23
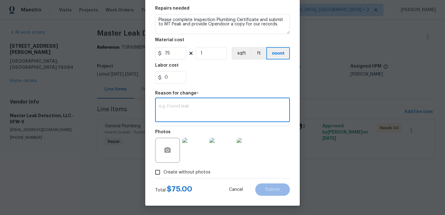
paste textarea "(BA) Updated per vendor’s final cost."
type textarea "(BA) Updated per vendor’s final cost."
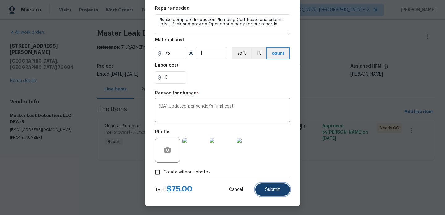
click at [276, 189] on span "Submit" at bounding box center [272, 189] width 15 height 5
type input "225"
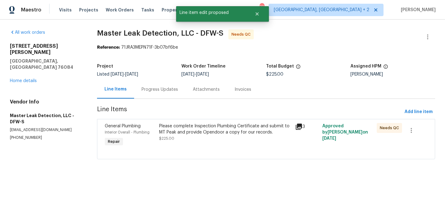
scroll to position [0, 0]
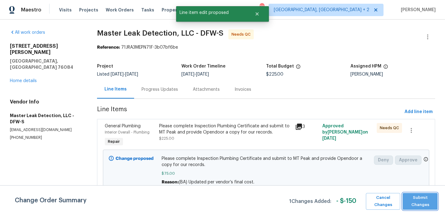
click at [428, 207] on span "Submit Changes" at bounding box center [420, 201] width 29 height 14
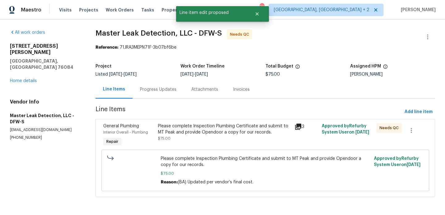
click at [161, 90] on div "Progress Updates" at bounding box center [158, 89] width 36 height 6
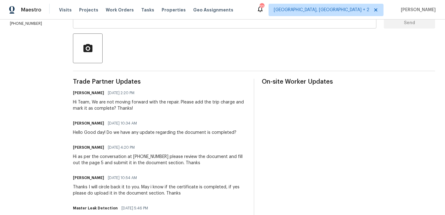
scroll to position [64, 0]
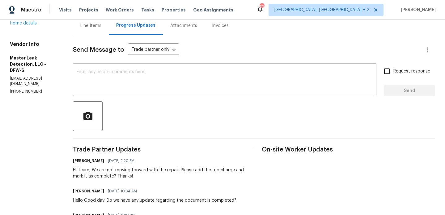
click at [127, 75] on textarea at bounding box center [225, 81] width 296 height 22
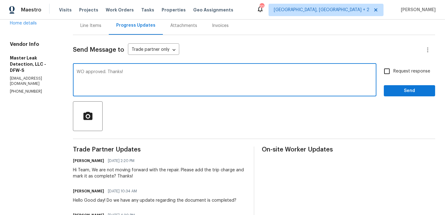
type textarea "WO approved. Thanks!"
click at [402, 94] on span "Send" at bounding box center [409, 91] width 41 height 8
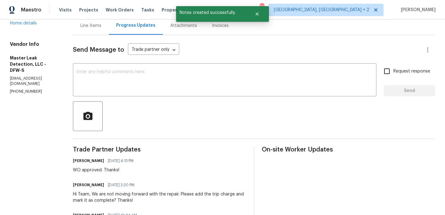
scroll to position [0, 0]
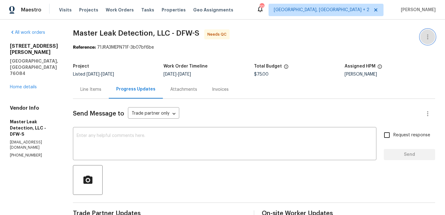
click at [430, 32] on button "button" at bounding box center [428, 36] width 15 height 15
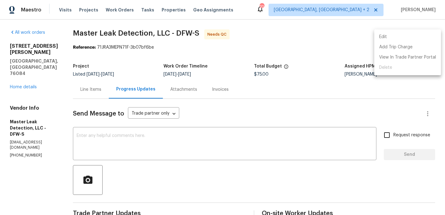
click at [414, 32] on li "Edit" at bounding box center [408, 37] width 67 height 10
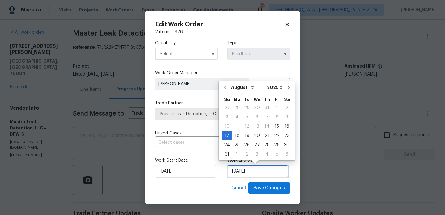
click at [245, 177] on input "[DATE]" at bounding box center [258, 171] width 61 height 12
click at [266, 135] on div "21" at bounding box center [267, 135] width 10 height 9
type input "[DATE]"
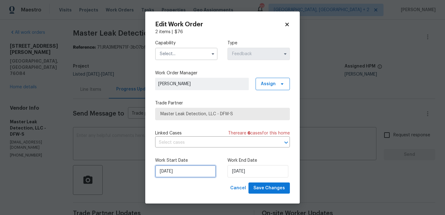
click at [189, 169] on input "[DATE]" at bounding box center [185, 171] width 61 height 12
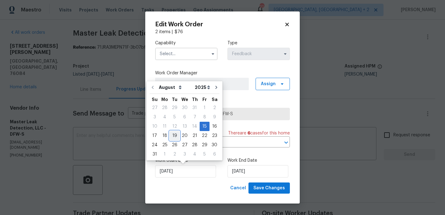
click at [172, 136] on div "19" at bounding box center [175, 135] width 10 height 9
type input "[DATE]"
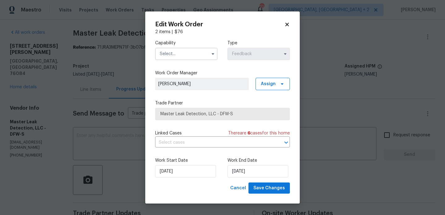
click at [172, 48] on div at bounding box center [186, 54] width 62 height 12
click at [173, 54] on input "text" at bounding box center [186, 54] width 62 height 12
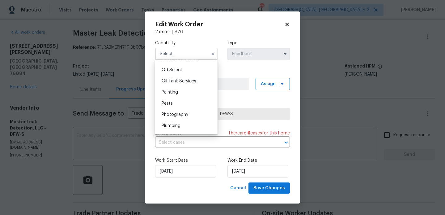
scroll to position [495, 0]
click at [181, 126] on div "Plumbing" at bounding box center [186, 125] width 59 height 11
type input "Plumbing"
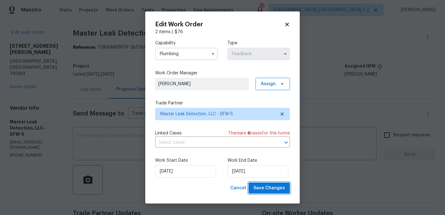
click at [281, 190] on span "Save Changes" at bounding box center [270, 188] width 32 height 8
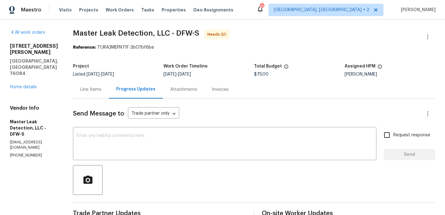
click at [102, 96] on div "Line Items" at bounding box center [91, 89] width 36 height 18
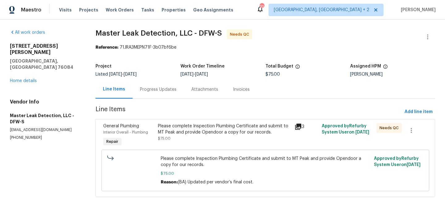
click at [201, 123] on div "Please complete Inspection Plumbing Certificate and submit to MT Peak and provi…" at bounding box center [224, 129] width 133 height 12
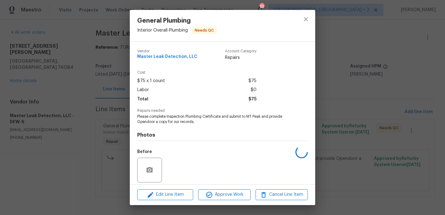
scroll to position [44, 0]
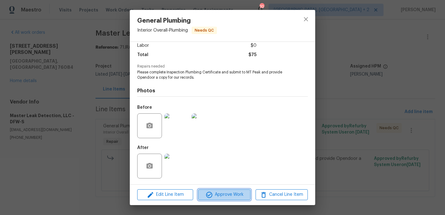
click at [218, 190] on button "Approve Work" at bounding box center [224, 194] width 52 height 11
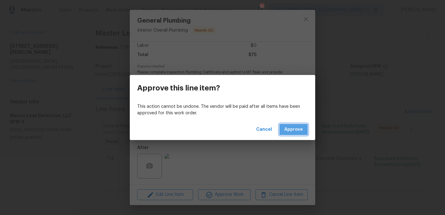
click at [294, 131] on span "Approve" at bounding box center [294, 130] width 19 height 8
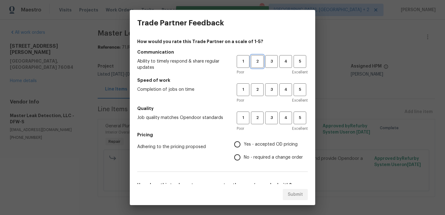
click at [260, 63] on span "2" at bounding box center [257, 61] width 11 height 7
click at [260, 88] on span "2" at bounding box center [257, 89] width 11 height 7
click at [260, 120] on span "2" at bounding box center [257, 117] width 11 height 7
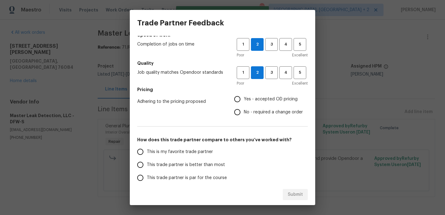
click at [255, 112] on span "No - required a change order" at bounding box center [273, 112] width 59 height 6
click at [244, 112] on input "No - required a change order" at bounding box center [237, 111] width 13 height 13
radio input "true"
click at [201, 177] on span "This trade partner is par for the course" at bounding box center [187, 177] width 80 height 6
click at [147, 177] on input "This trade partner is par for the course" at bounding box center [140, 177] width 13 height 13
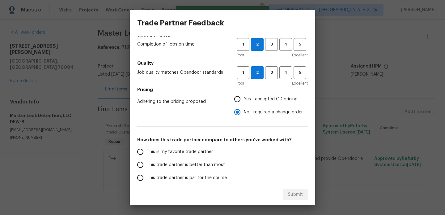
scroll to position [45, 0]
click at [294, 188] on div "Submit" at bounding box center [223, 194] width 186 height 21
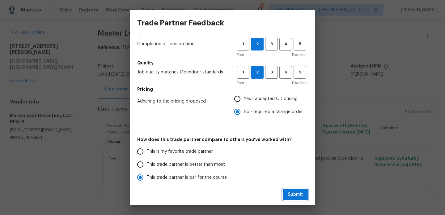
click at [294, 191] on span "Submit" at bounding box center [295, 195] width 15 height 8
radio input "true"
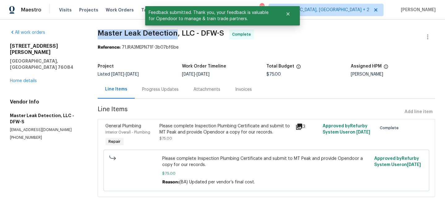
drag, startPoint x: 99, startPoint y: 33, endPoint x: 174, endPoint y: 34, distance: 75.2
click at [174, 34] on span "Master Leak Detection, LLC - DFW-S" at bounding box center [161, 32] width 127 height 7
copy span "Master Leak Detection"
click at [32, 79] on link "Home details" at bounding box center [23, 81] width 27 height 4
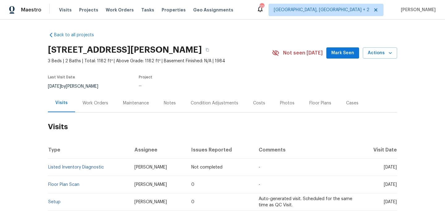
click at [98, 105] on div "Work Orders" at bounding box center [96, 103] width 26 height 6
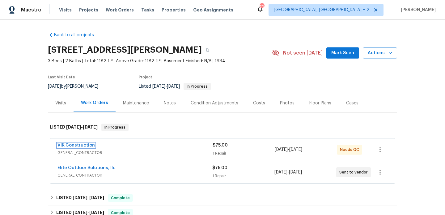
click at [84, 145] on link "VIK Construction" at bounding box center [76, 145] width 37 height 4
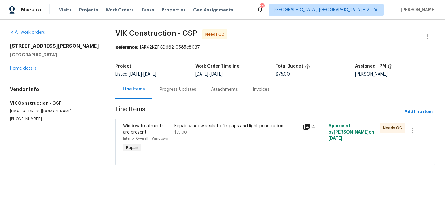
click at [163, 87] on div "Progress Updates" at bounding box center [178, 89] width 36 height 6
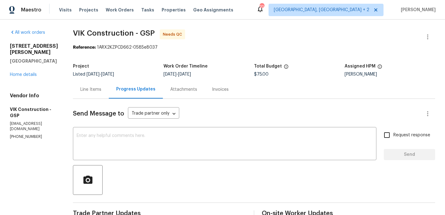
click at [109, 89] on div "Line Items" at bounding box center [91, 89] width 36 height 18
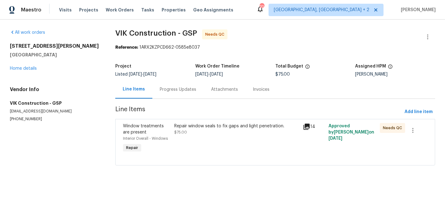
click at [214, 134] on div "Repair window seals to fix gaps and light penetration. $75.00" at bounding box center [236, 129] width 125 height 12
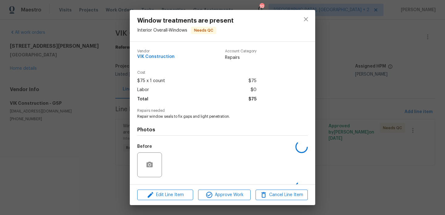
scroll to position [39, 0]
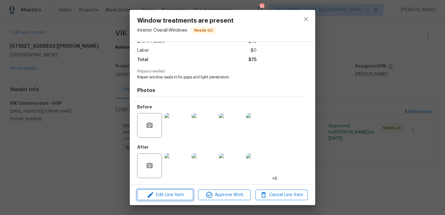
click at [157, 195] on span "Edit Line Item" at bounding box center [165, 195] width 52 height 8
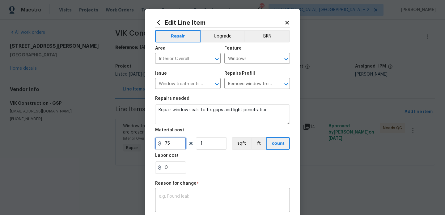
click at [167, 148] on input "75" at bounding box center [170, 143] width 31 height 12
type input "150"
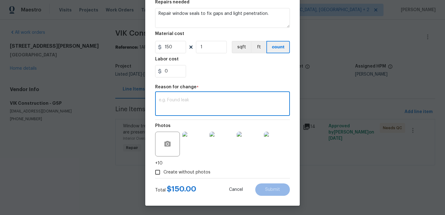
click at [203, 100] on textarea at bounding box center [222, 104] width 127 height 13
paste textarea "(BA) Updated per vendor’s final cost."
type textarea "(BA) Updated per vendor’s final cost."
click at [276, 189] on span "Submit" at bounding box center [272, 189] width 15 height 5
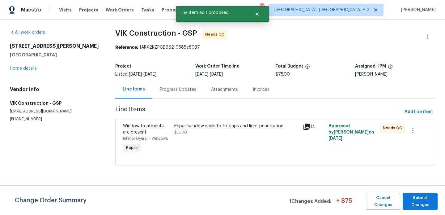
scroll to position [0, 0]
click at [420, 192] on div "Change Order Summary 1 Changes Added: + $ 75 Cancel Changes Submit Changes" at bounding box center [222, 200] width 445 height 30
click at [420, 198] on span "Submit Changes" at bounding box center [420, 201] width 29 height 14
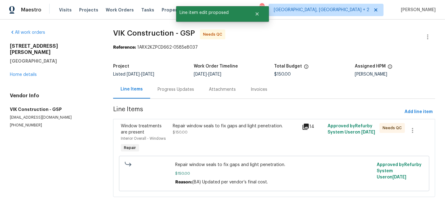
click at [191, 88] on div "Progress Updates" at bounding box center [176, 89] width 36 height 6
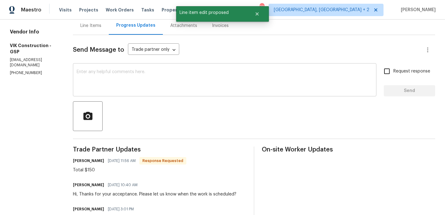
scroll to position [111, 0]
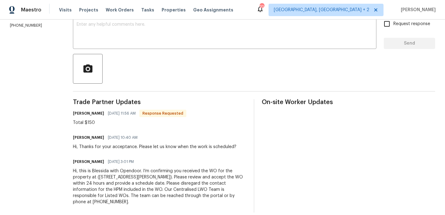
click at [89, 111] on h6 "[PERSON_NAME]" at bounding box center [88, 113] width 31 height 6
copy h6 "Viktor"
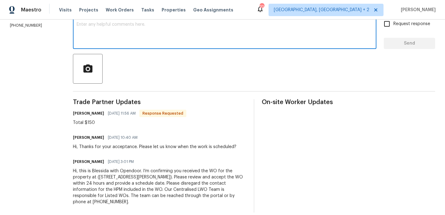
click at [125, 28] on textarea at bounding box center [225, 33] width 296 height 22
paste textarea "Viktor"
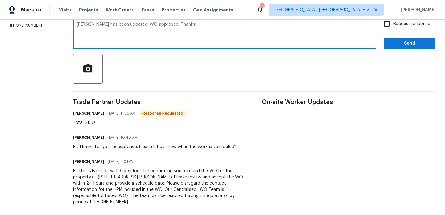
type textarea "[PERSON_NAME] has been updated. WO approved. Thanks!"
click at [428, 42] on span "Send" at bounding box center [409, 44] width 41 height 8
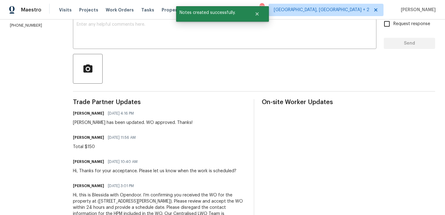
scroll to position [0, 0]
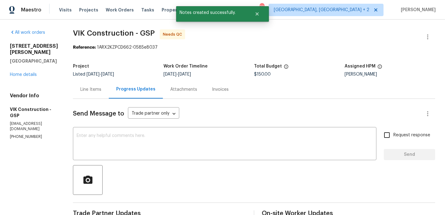
click at [106, 97] on div "Line Items" at bounding box center [91, 89] width 36 height 18
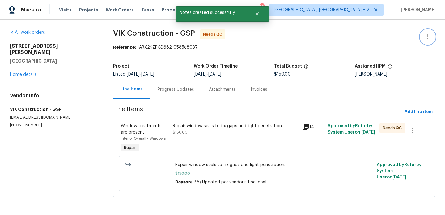
click at [430, 34] on icon "button" at bounding box center [427, 36] width 7 height 7
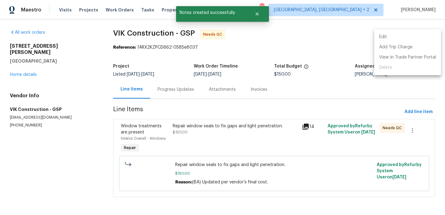
click at [413, 34] on li "Edit" at bounding box center [408, 37] width 67 height 10
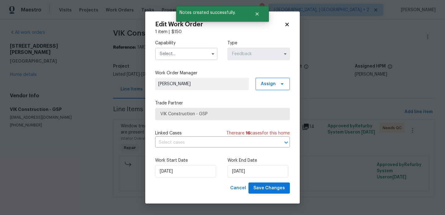
click at [184, 162] on label "Work Start Date" at bounding box center [186, 160] width 62 height 6
click at [180, 170] on input "21/08/2025" at bounding box center [185, 171] width 61 height 12
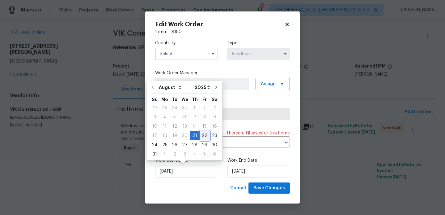
click at [200, 135] on div "22" at bounding box center [205, 135] width 10 height 9
type input "22/08/2025"
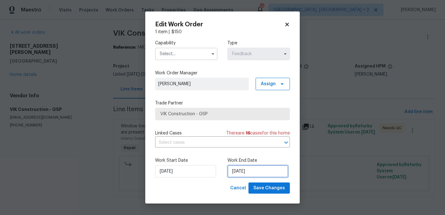
click at [242, 166] on input "23/08/2025" at bounding box center [258, 171] width 61 height 12
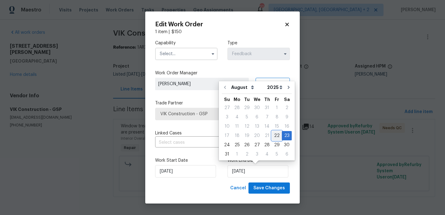
click at [274, 137] on div "22" at bounding box center [277, 135] width 10 height 9
type input "22/08/2025"
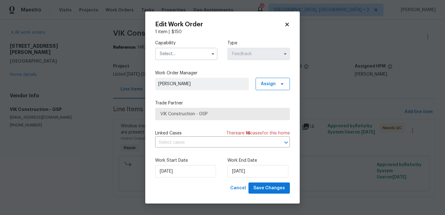
click at [183, 56] on input "text" at bounding box center [186, 54] width 62 height 12
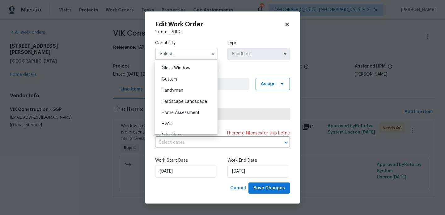
scroll to position [322, 0]
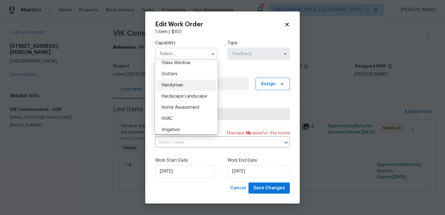
click at [180, 86] on span "Handyman" at bounding box center [173, 85] width 22 height 4
type input "Handyman"
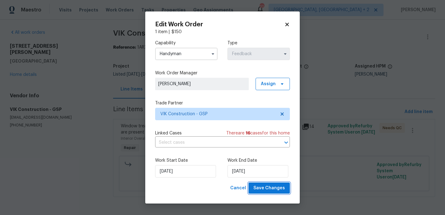
click at [274, 188] on span "Save Changes" at bounding box center [270, 188] width 32 height 8
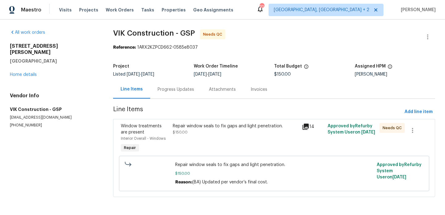
click at [202, 128] on div "Repair window seals to fix gaps and light penetration." at bounding box center [236, 126] width 126 height 6
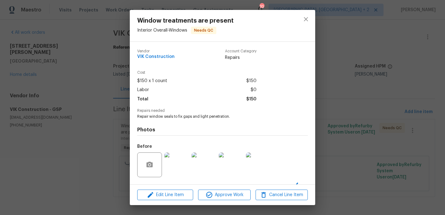
scroll to position [39, 0]
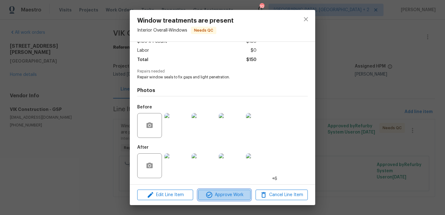
click at [224, 198] on span "Approve Work" at bounding box center [224, 195] width 49 height 8
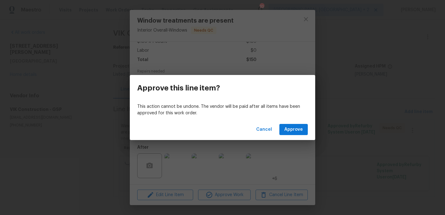
click at [315, 128] on div "Cancel Approve" at bounding box center [223, 129] width 186 height 21
click at [300, 128] on span "Approve" at bounding box center [294, 130] width 19 height 8
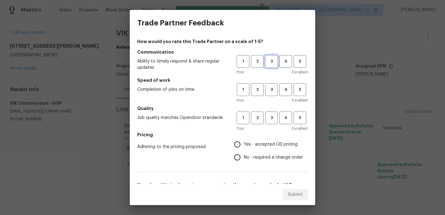
click at [272, 62] on span "3" at bounding box center [271, 61] width 11 height 7
click at [272, 90] on span "3" at bounding box center [271, 89] width 11 height 7
click at [272, 122] on button "3" at bounding box center [271, 117] width 13 height 13
click at [271, 158] on span "No - required a change order" at bounding box center [273, 157] width 59 height 6
click at [244, 158] on input "No - required a change order" at bounding box center [237, 157] width 13 height 13
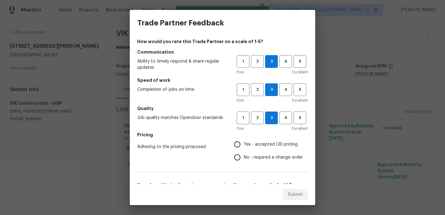
radio input "true"
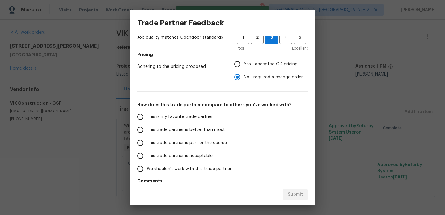
scroll to position [81, 0]
click at [206, 127] on span "This trade partner is better than most" at bounding box center [186, 129] width 78 height 6
click at [147, 127] on input "This trade partner is better than most" at bounding box center [140, 128] width 13 height 13
click at [294, 191] on span "Submit" at bounding box center [295, 195] width 15 height 8
radio input "true"
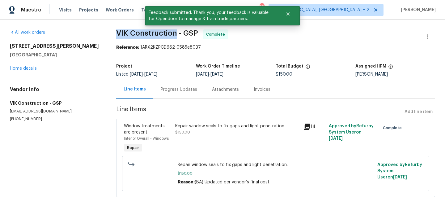
drag, startPoint x: 115, startPoint y: 32, endPoint x: 176, endPoint y: 33, distance: 61.2
click at [176, 33] on div "All work orders 208 Mason Rd Boiling Springs, SC 29316 Home details Vendor Info…" at bounding box center [222, 116] width 445 height 195
copy span "VIK Construction"
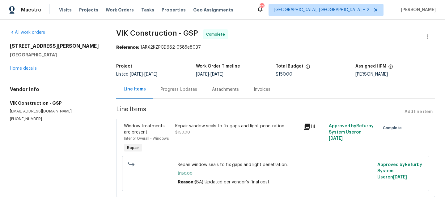
click at [167, 92] on div "Progress Updates" at bounding box center [179, 89] width 36 height 6
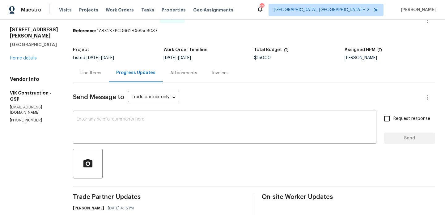
scroll to position [143, 0]
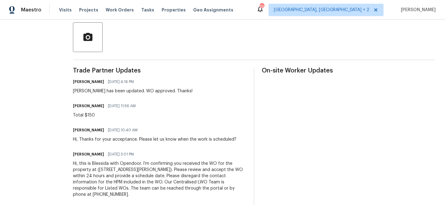
click at [108, 126] on div "Blessida Angeline M 08/22/2025 10:40 AM" at bounding box center [155, 130] width 164 height 9
click at [103, 121] on div "Trade Partner Updates Blessida Angeline M 08/22/2025 4:16 PM Viktor cost has be…" at bounding box center [160, 135] width 174 height 137
copy div "Total $150"
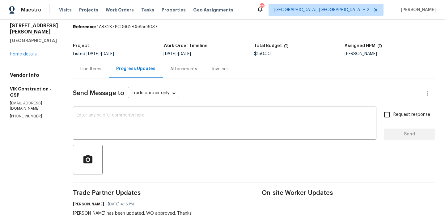
scroll to position [0, 0]
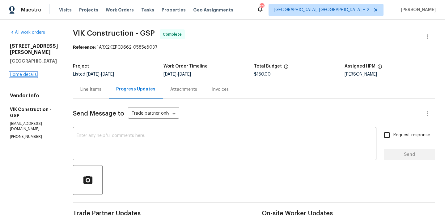
click at [17, 72] on link "Home details" at bounding box center [23, 74] width 27 height 4
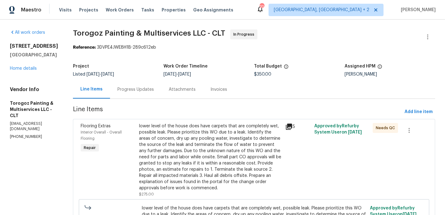
click at [154, 89] on div "Progress Updates" at bounding box center [136, 89] width 36 height 6
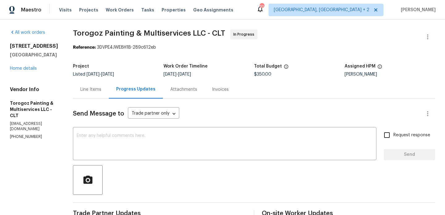
click at [101, 91] on div "Line Items" at bounding box center [90, 89] width 21 height 6
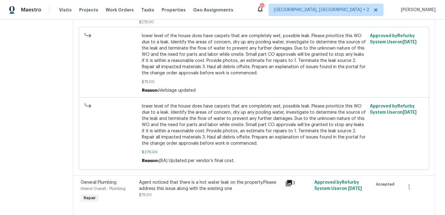
scroll to position [50, 0]
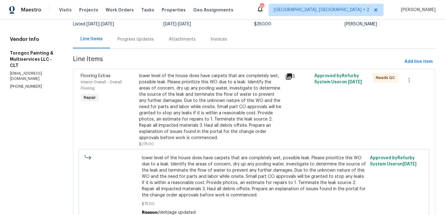
click at [152, 42] on div "Progress Updates" at bounding box center [135, 39] width 51 height 18
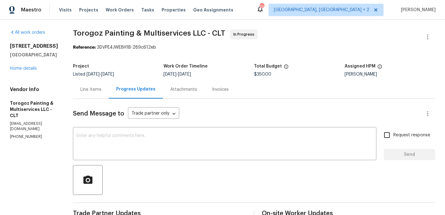
click at [101, 88] on div "Line Items" at bounding box center [90, 89] width 21 height 6
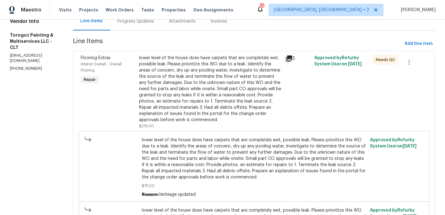
scroll to position [191, 0]
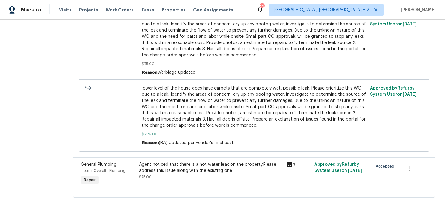
click at [183, 165] on div "Agent noticed that there is a hot water leak on the property.Please address thi…" at bounding box center [210, 167] width 143 height 12
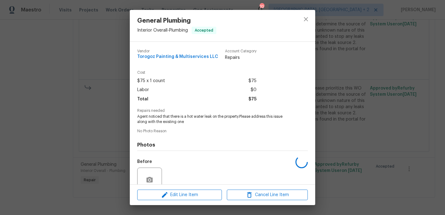
scroll to position [54, 0]
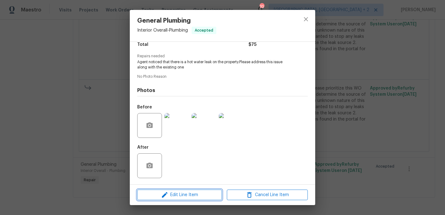
click at [178, 196] on span "Edit Line Item" at bounding box center [179, 195] width 81 height 8
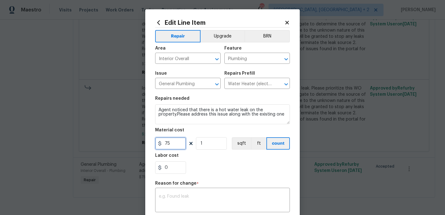
click at [170, 143] on input "75" at bounding box center [170, 143] width 31 height 12
type input "1800"
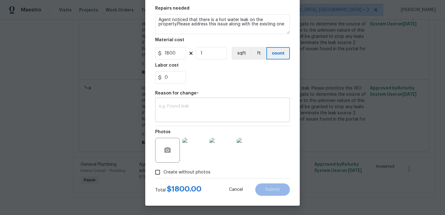
click at [200, 99] on div "x ​" at bounding box center [222, 110] width 135 height 23
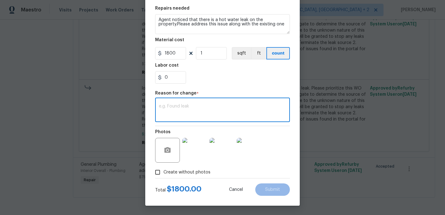
paste textarea "(BA) Updated cost per BR team approval."
type textarea "(BA) Updated cost per BR team approval."
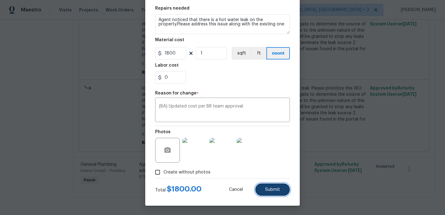
click at [276, 188] on span "Submit" at bounding box center [272, 189] width 15 height 5
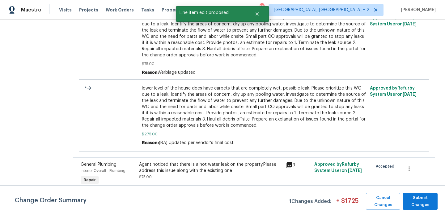
scroll to position [0, 0]
click at [429, 196] on span "Submit Changes" at bounding box center [420, 201] width 29 height 14
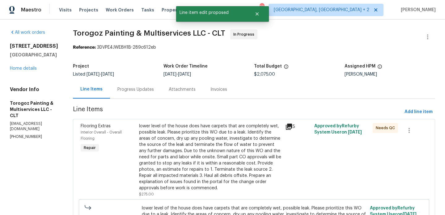
click at [157, 84] on div "Progress Updates" at bounding box center [135, 89] width 51 height 18
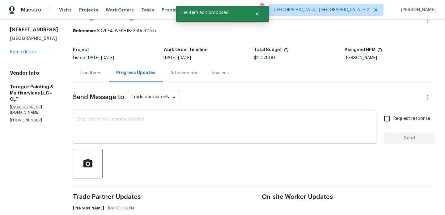
scroll to position [146, 0]
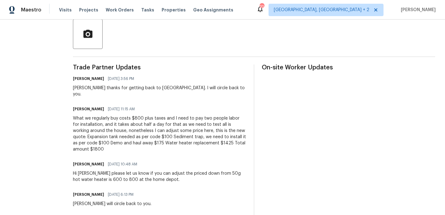
click at [91, 106] on h6 "Ricardo Arturo" at bounding box center [88, 109] width 31 height 6
copy h6 "Ricardo"
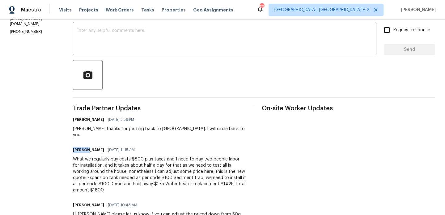
scroll to position [65, 0]
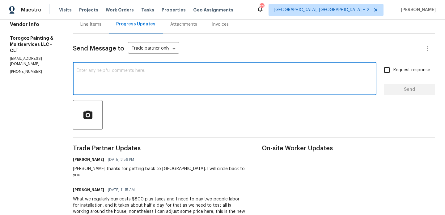
click at [129, 84] on textarea at bounding box center [225, 79] width 296 height 22
paste textarea "Ricardo"
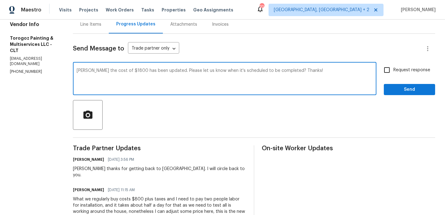
type textarea "Ricardo the cost of $1800 has been updated. Please let us know when it's schedu…"
click at [387, 70] on input "Request response" at bounding box center [387, 69] width 13 height 13
checkbox input "true"
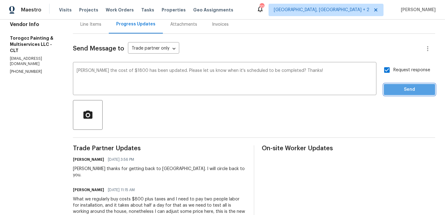
click at [394, 92] on span "Send" at bounding box center [409, 90] width 41 height 8
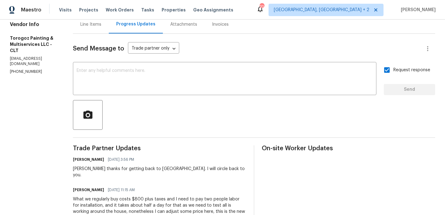
scroll to position [0, 0]
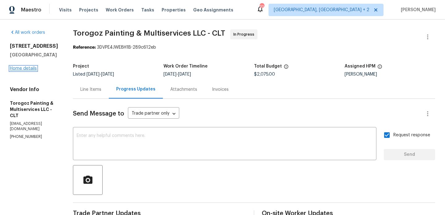
click at [23, 69] on link "Home details" at bounding box center [23, 68] width 27 height 4
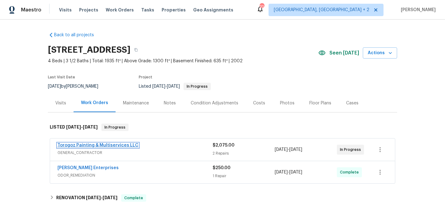
click at [119, 146] on link "Torogoz Painting & Multiservices LLC" at bounding box center [98, 145] width 81 height 4
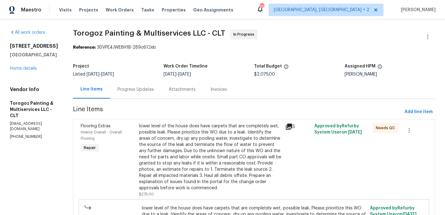
copy p "(704) 218-9374"
click at [144, 97] on div "Progress Updates" at bounding box center [135, 89] width 51 height 18
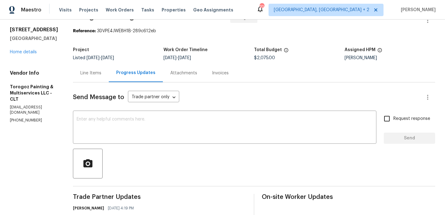
scroll to position [162, 0]
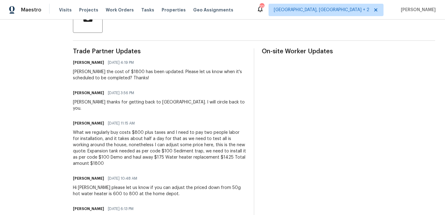
click at [135, 76] on div "Ricardo the cost of $1800 has been updated. Please let us know when it's schedu…" at bounding box center [160, 75] width 174 height 12
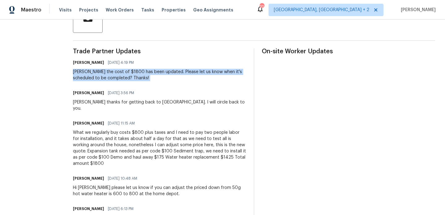
click at [135, 76] on div "Ricardo the cost of $1800 has been updated. Please let us know when it's schedu…" at bounding box center [160, 75] width 174 height 12
copy div "Ricardo the cost of $1800 has been updated. Please let us know when it's schedu…"
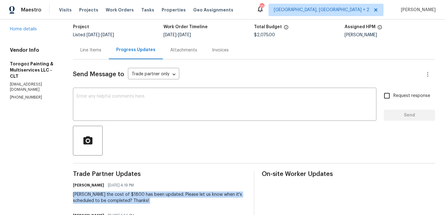
scroll to position [0, 0]
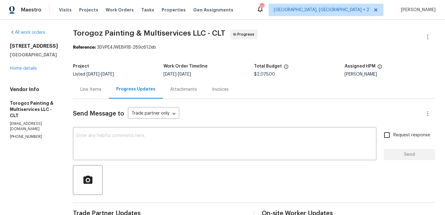
drag, startPoint x: 51, startPoint y: 56, endPoint x: 7, endPoint y: 45, distance: 45.6
copy div "3107 Falling Rock Ct Charlotte, NC 28213"
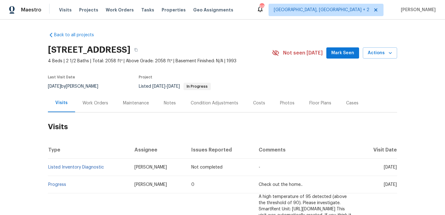
click at [93, 105] on div "Work Orders" at bounding box center [96, 103] width 26 height 6
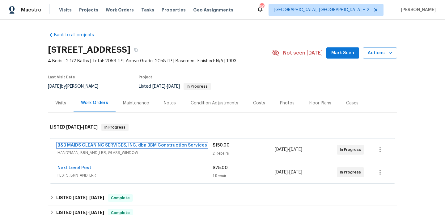
click at [137, 143] on link "B&B MAIDS CLEANING SERVICES, INC. dba BBM Construction Services" at bounding box center [133, 145] width 150 height 4
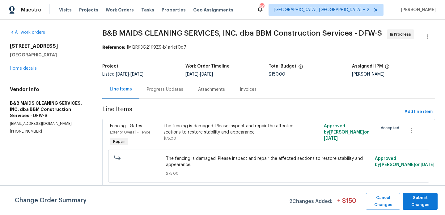
click at [37, 131] on p "[PHONE_NUMBER]" at bounding box center [49, 131] width 78 height 5
copy p "[PHONE_NUMBER]"
drag, startPoint x: 65, startPoint y: 58, endPoint x: 12, endPoint y: 38, distance: 56.7
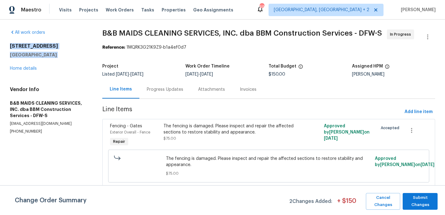
click at [12, 38] on div "All work orders [STREET_ADDRESS] Home details Vendor Info B&B MAIDS CLEANING SE…" at bounding box center [49, 81] width 78 height 105
copy div "[STREET_ADDRESS]"
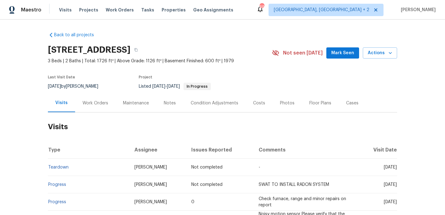
click at [105, 101] on div "Work Orders" at bounding box center [96, 103] width 26 height 6
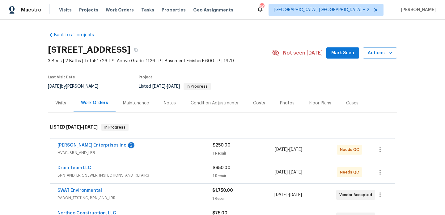
scroll to position [39, 0]
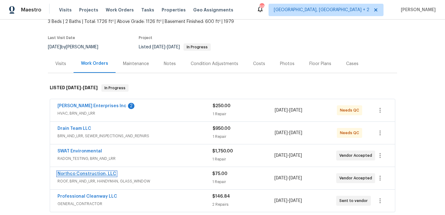
click at [102, 174] on link "Northco Construction, LLC" at bounding box center [87, 173] width 59 height 4
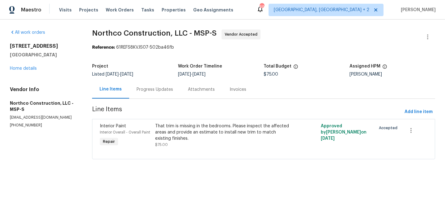
click at [25, 125] on p "[PHONE_NUMBER]" at bounding box center [43, 124] width 67 height 5
copy p "[PHONE_NUMBER]"
click at [155, 99] on section "Northco Construction, LLC - MSP-S Vendor Accepted Reference: 61REFS8KVJS07-502b…" at bounding box center [263, 97] width 343 height 137
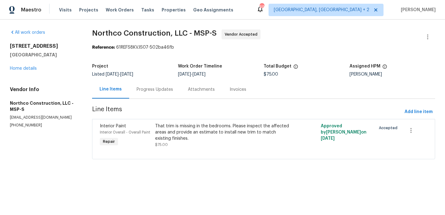
click at [155, 96] on div "Progress Updates" at bounding box center [154, 89] width 51 height 18
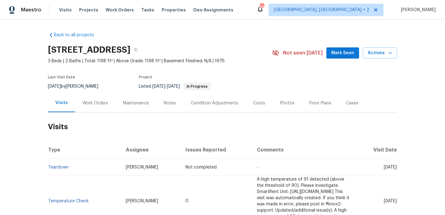
click at [97, 107] on div "Work Orders" at bounding box center [95, 103] width 41 height 18
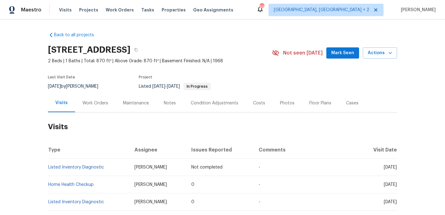
click at [81, 109] on div "Work Orders" at bounding box center [95, 103] width 41 height 18
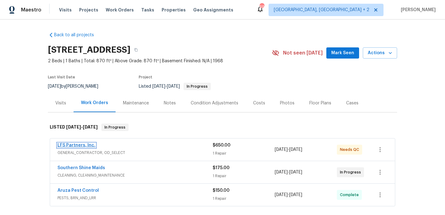
click at [84, 144] on link "LFS Partners, Inc." at bounding box center [77, 145] width 38 height 4
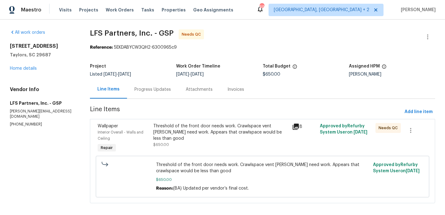
click at [150, 92] on div "Progress Updates" at bounding box center [153, 89] width 36 height 6
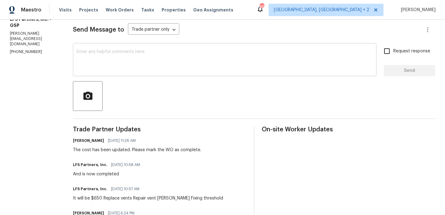
scroll to position [81, 0]
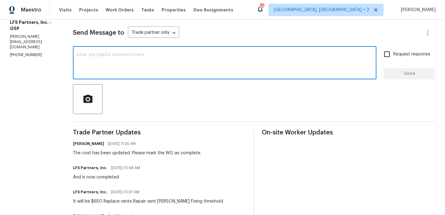
click at [129, 62] on textarea at bounding box center [225, 64] width 296 height 22
type textarea "WO approved. Thanks!"
click at [401, 78] on button "Send" at bounding box center [409, 73] width 51 height 11
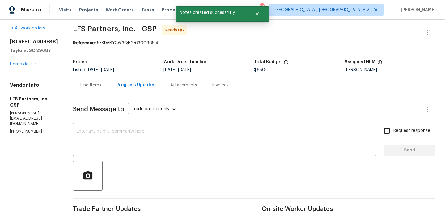
scroll to position [0, 0]
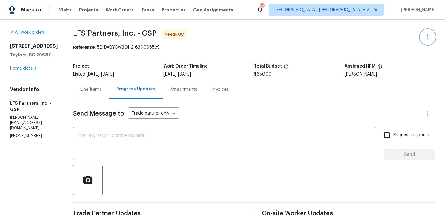
click at [431, 34] on icon "button" at bounding box center [427, 36] width 7 height 7
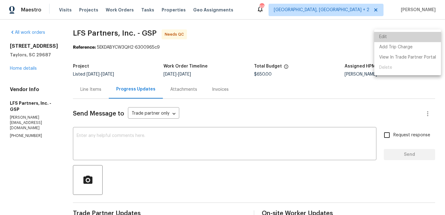
click at [422, 34] on li "Edit" at bounding box center [408, 37] width 67 height 10
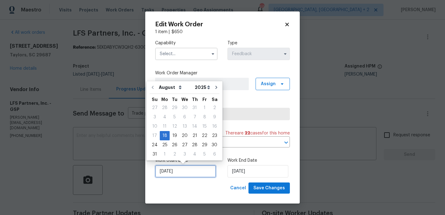
click at [191, 170] on input "18/08/2025" at bounding box center [185, 171] width 61 height 12
click at [200, 135] on div "22" at bounding box center [205, 135] width 10 height 9
type input "22/08/2025"
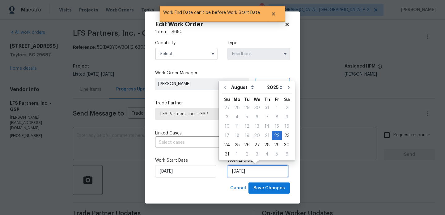
click at [244, 172] on input "22/08/2025" at bounding box center [258, 171] width 61 height 12
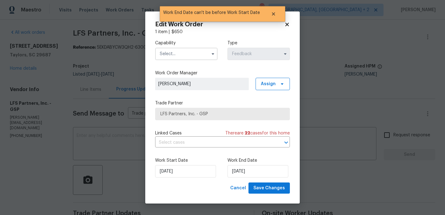
click at [184, 57] on input "text" at bounding box center [186, 54] width 62 height 12
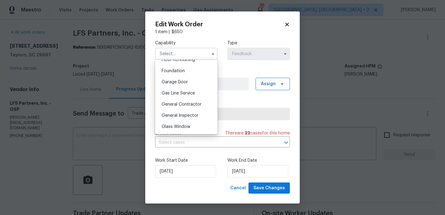
scroll to position [278, 0]
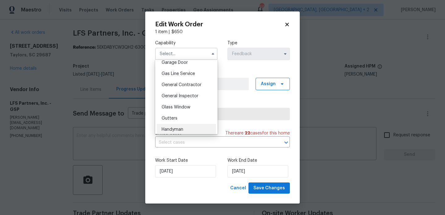
click at [187, 127] on div "Handyman" at bounding box center [186, 129] width 59 height 11
type input "Handyman"
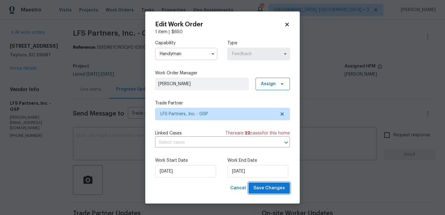
click at [271, 188] on span "Save Changes" at bounding box center [270, 188] width 32 height 8
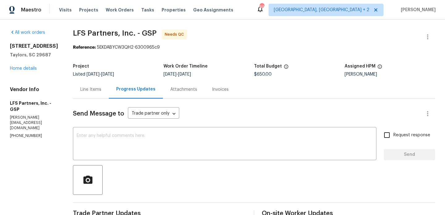
click at [73, 85] on div "Line Items" at bounding box center [91, 89] width 36 height 18
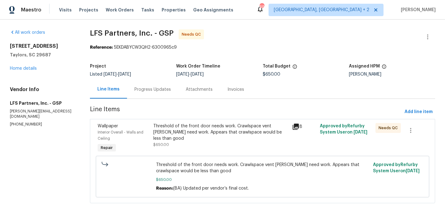
click at [204, 132] on div "Threshold of the front door needs work. Crawlspace vent [PERSON_NAME] need work…" at bounding box center [220, 132] width 135 height 19
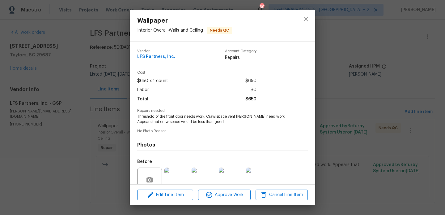
scroll to position [54, 0]
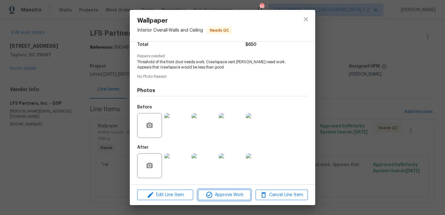
click at [217, 194] on span "Approve Work" at bounding box center [224, 195] width 49 height 8
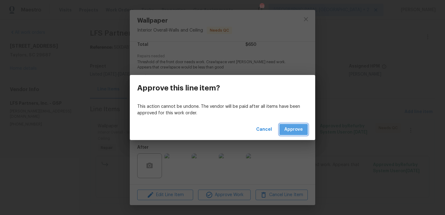
click at [298, 135] on button "Approve" at bounding box center [294, 129] width 28 height 11
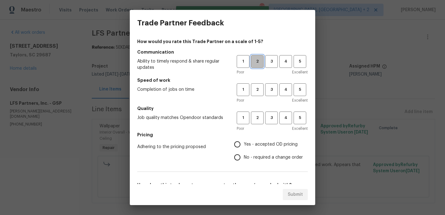
click at [256, 64] on span "2" at bounding box center [257, 61] width 11 height 7
click at [256, 90] on span "2" at bounding box center [257, 89] width 11 height 7
click at [256, 124] on button "2" at bounding box center [257, 117] width 13 height 13
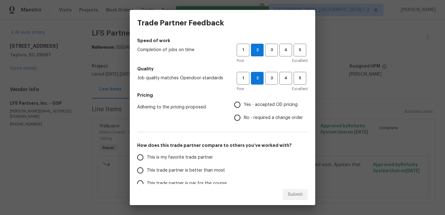
click at [254, 118] on span "No - required a change order" at bounding box center [273, 117] width 59 height 6
click at [244, 118] on input "No - required a change order" at bounding box center [237, 117] width 13 height 13
radio input "true"
click at [204, 174] on label "This trade partner is better than most" at bounding box center [183, 170] width 98 height 13
click at [147, 174] on input "This trade partner is better than most" at bounding box center [140, 170] width 13 height 13
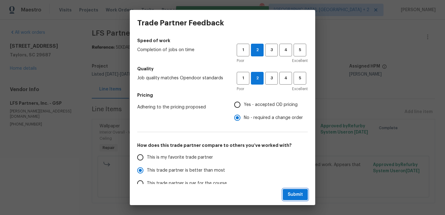
click at [294, 198] on button "Submit" at bounding box center [295, 194] width 25 height 11
radio input "true"
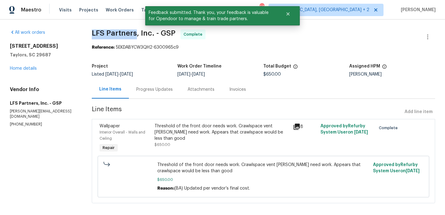
drag, startPoint x: 93, startPoint y: 34, endPoint x: 137, endPoint y: 35, distance: 43.9
click at [137, 35] on div "All work orders 308 Piedmont Ave Taylors, SC 29687 Home details Vendor Info LFS…" at bounding box center [222, 119] width 445 height 201
copy span "LFS Partners"
click at [20, 69] on link "Home details" at bounding box center [23, 68] width 27 height 4
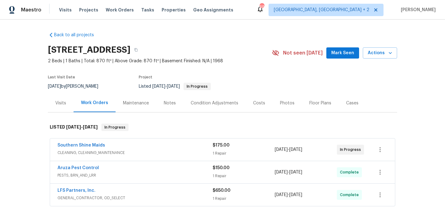
scroll to position [25, 0]
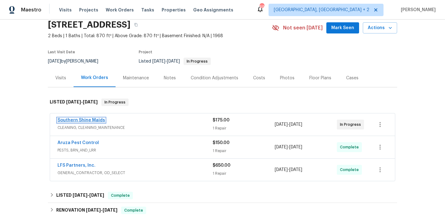
click at [92, 118] on link "Southern Shine Maids" at bounding box center [82, 120] width 48 height 4
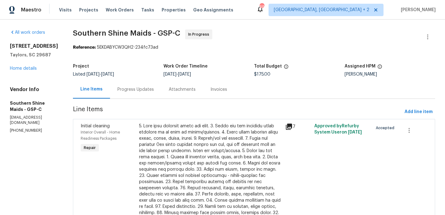
click at [143, 86] on div "Progress Updates" at bounding box center [136, 89] width 36 height 6
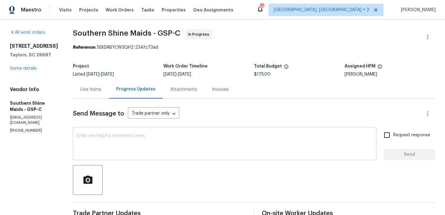
click at [148, 140] on textarea at bounding box center [225, 144] width 296 height 22
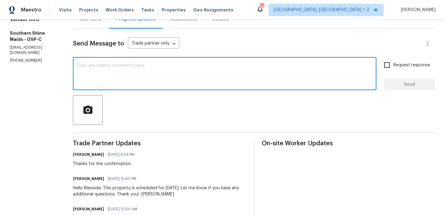
scroll to position [72, 0]
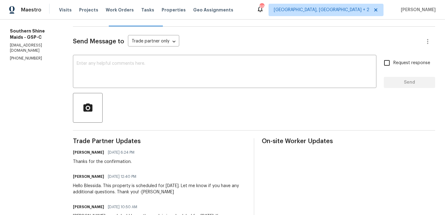
click at [88, 178] on h6 "Tamara Mayes" at bounding box center [88, 176] width 31 height 6
copy h6 "Tamara"
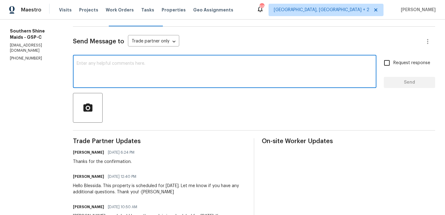
click at [125, 82] on textarea at bounding box center [225, 72] width 296 height 22
paste textarea "Tamara"
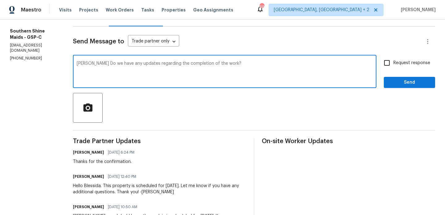
type textarea "Tamara Do we have any updates regarding the completion of the work?"
click at [397, 62] on span "Request response" at bounding box center [412, 63] width 37 height 6
click at [394, 62] on input "Request response" at bounding box center [387, 62] width 13 height 13
checkbox input "true"
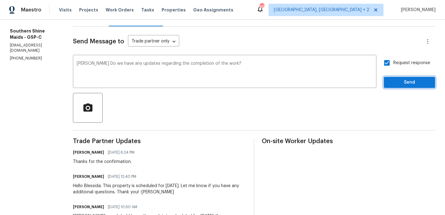
click at [397, 81] on span "Send" at bounding box center [409, 83] width 41 height 8
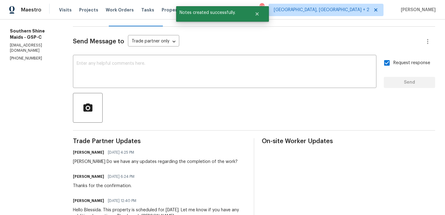
scroll to position [0, 0]
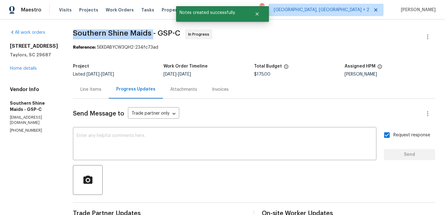
drag, startPoint x: 82, startPoint y: 32, endPoint x: 159, endPoint y: 34, distance: 77.0
click at [159, 34] on span "Southern Shine Maids - GSP-C" at bounding box center [126, 32] width 107 height 7
copy span "Southern Shine Maids"
click at [35, 67] on link "Home details" at bounding box center [23, 68] width 27 height 4
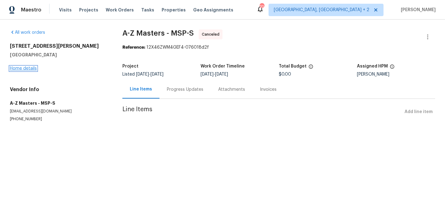
click at [23, 68] on link "Home details" at bounding box center [23, 68] width 27 height 4
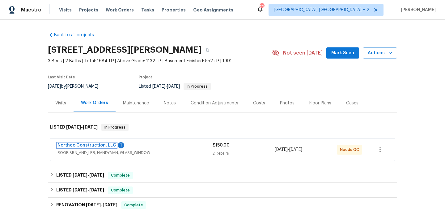
click at [101, 145] on link "Northco Construction, LLC" at bounding box center [87, 145] width 59 height 4
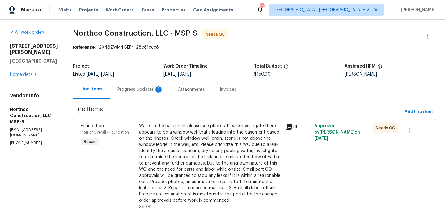
click at [129, 93] on div "Progress Updates 1" at bounding box center [140, 89] width 61 height 18
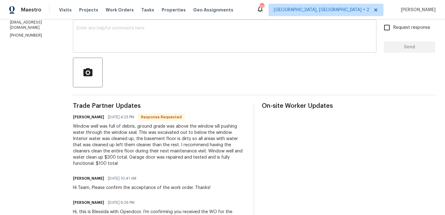
scroll to position [112, 0]
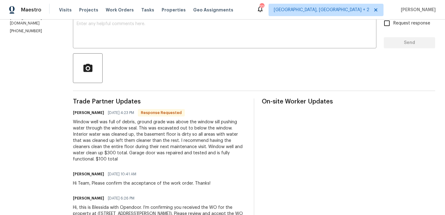
click at [239, 62] on div at bounding box center [254, 68] width 363 height 30
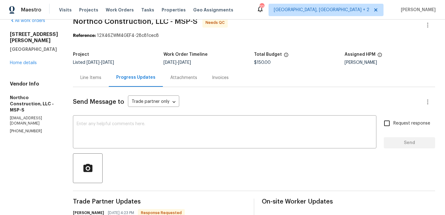
scroll to position [0, 0]
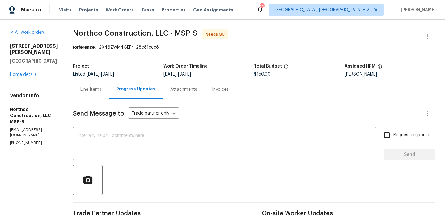
click at [131, 88] on div "Progress Updates" at bounding box center [135, 89] width 39 height 6
click at [99, 88] on div "Line Items" at bounding box center [91, 89] width 36 height 18
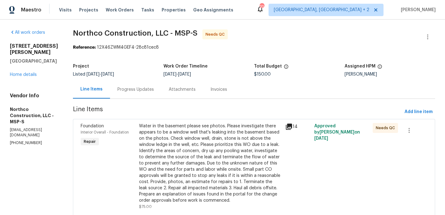
click at [139, 93] on div "Progress Updates" at bounding box center [135, 89] width 51 height 18
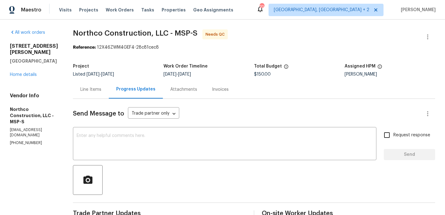
click at [80, 88] on div "Line Items" at bounding box center [90, 89] width 21 height 6
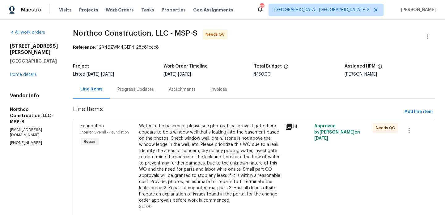
click at [198, 156] on div "Water in the basement please see photos. Please investigate there appears to be…" at bounding box center [210, 163] width 143 height 80
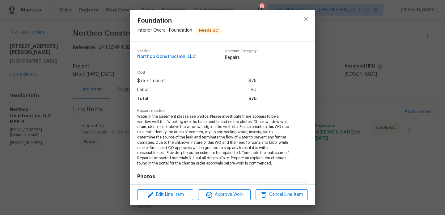
scroll to position [86, 0]
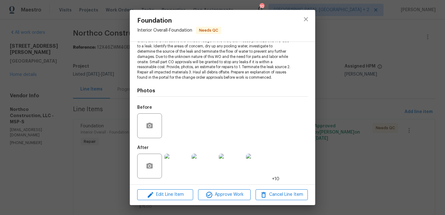
click at [176, 171] on img at bounding box center [177, 165] width 25 height 25
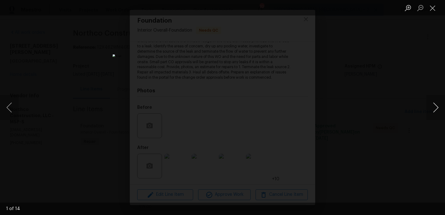
click at [437, 110] on button "Next image" at bounding box center [436, 107] width 19 height 25
click at [435, 107] on button "Next image" at bounding box center [436, 107] width 19 height 25
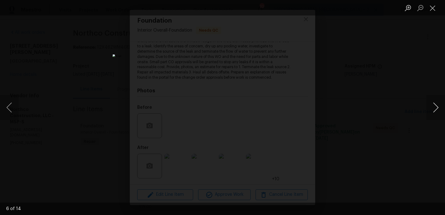
click at [435, 107] on button "Next image" at bounding box center [436, 107] width 19 height 25
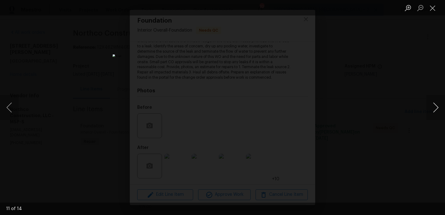
click at [435, 107] on button "Next image" at bounding box center [436, 107] width 19 height 25
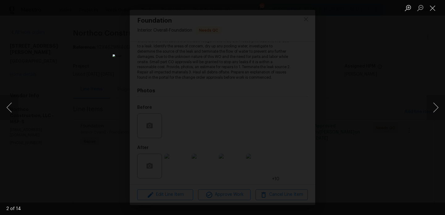
click at [384, 139] on div "Lightbox" at bounding box center [222, 107] width 445 height 215
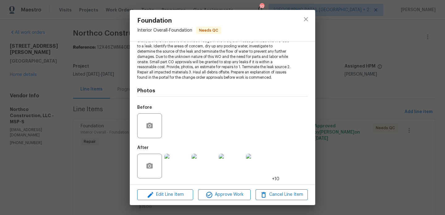
click at [384, 139] on div "Foundation Interior Overall - Foundation Needs QC Vendor Northco Construction, …" at bounding box center [222, 107] width 445 height 215
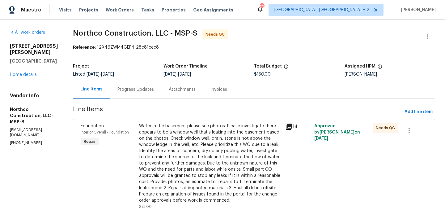
click at [134, 92] on div "Progress Updates" at bounding box center [136, 89] width 36 height 6
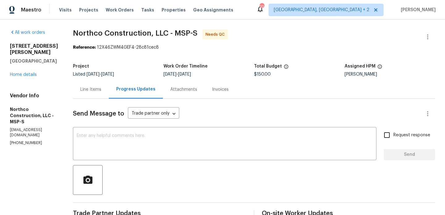
click at [93, 85] on div "Line Items" at bounding box center [91, 89] width 36 height 18
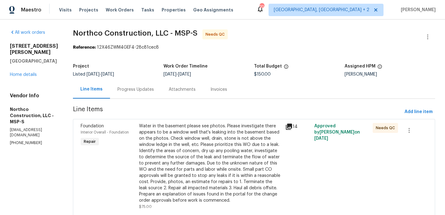
click at [126, 90] on div "Progress Updates" at bounding box center [136, 89] width 36 height 6
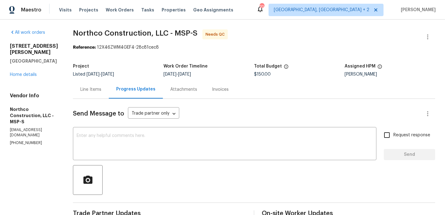
click at [80, 94] on div "Line Items" at bounding box center [91, 89] width 36 height 18
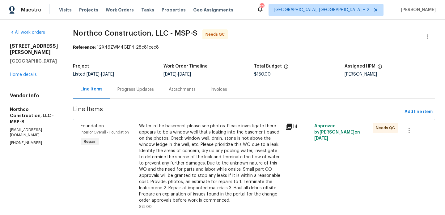
click at [181, 126] on div "Water in the basement please see photos. Please investigate there appears to be…" at bounding box center [210, 163] width 143 height 80
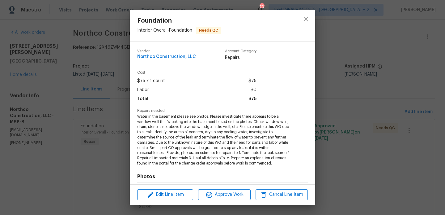
scroll to position [86, 0]
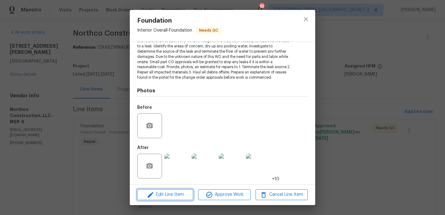
click at [167, 189] on button "Edit Line Item" at bounding box center [165, 194] width 56 height 11
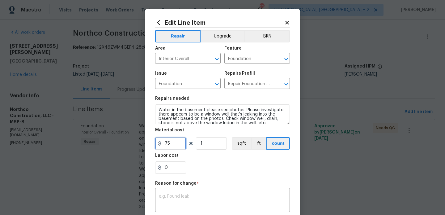
click at [167, 144] on input "75" at bounding box center [170, 143] width 31 height 12
type input "300"
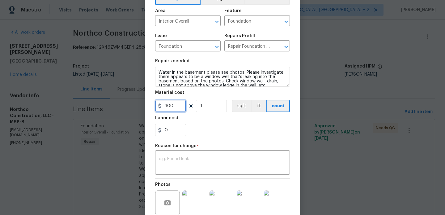
scroll to position [38, 0]
click at [203, 153] on div "x ​" at bounding box center [222, 162] width 135 height 23
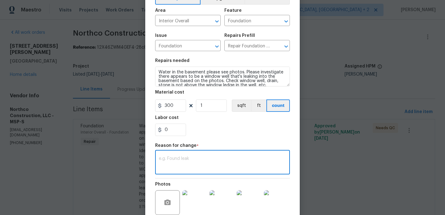
paste textarea "(BA) Updated per vendor’s final cost."
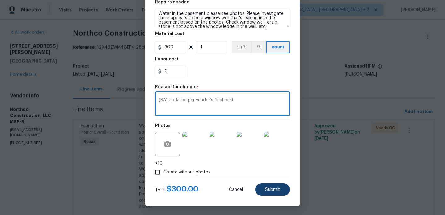
type textarea "(BA) Updated per vendor’s final cost."
click at [269, 185] on button "Submit" at bounding box center [272, 189] width 35 height 12
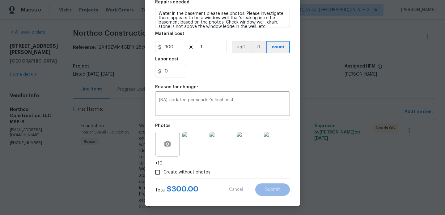
type input "75"
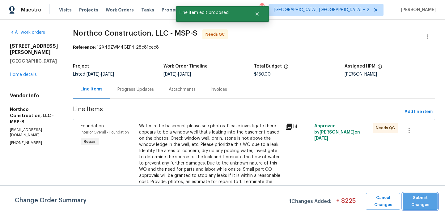
click at [425, 200] on span "Submit Changes" at bounding box center [420, 201] width 29 height 14
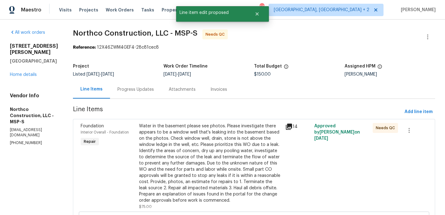
scroll to position [139, 0]
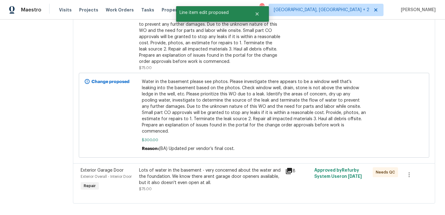
click at [196, 176] on div "Lots of water in the basement - very concerned about the water and the foundati…" at bounding box center [210, 176] width 143 height 19
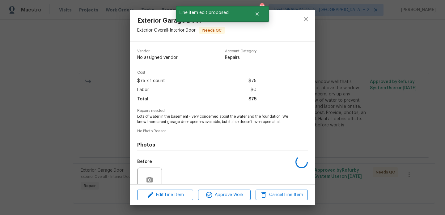
scroll to position [54, 0]
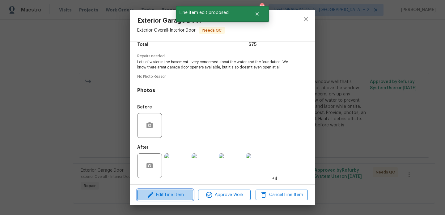
click at [174, 196] on span "Edit Line Item" at bounding box center [165, 195] width 52 height 8
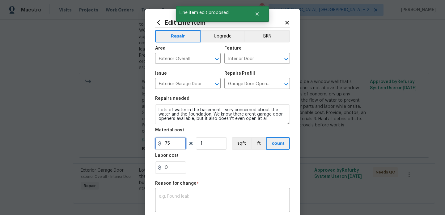
click at [166, 146] on input "75" at bounding box center [170, 143] width 31 height 12
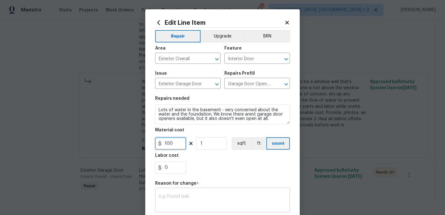
type input "100"
click at [194, 199] on textarea at bounding box center [222, 200] width 127 height 13
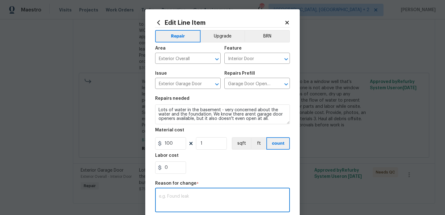
paste textarea "(BA) Updated per vendor’s final cost."
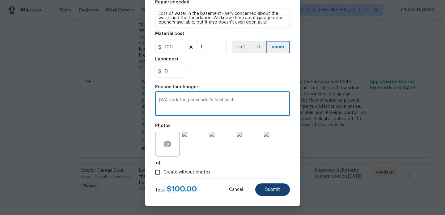
type textarea "(BA) Updated per vendor’s final cost."
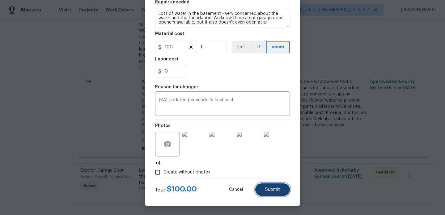
click at [272, 189] on span "Submit" at bounding box center [272, 189] width 15 height 5
type input "75"
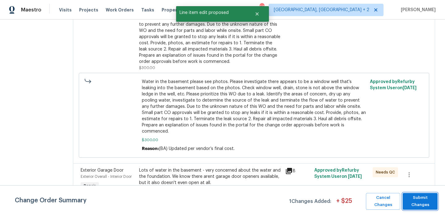
click at [425, 203] on span "Submit Changes" at bounding box center [420, 201] width 29 height 14
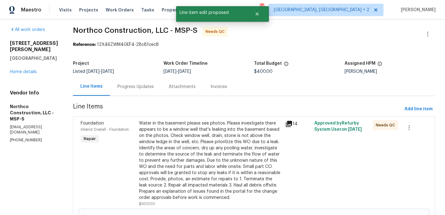
scroll to position [0, 0]
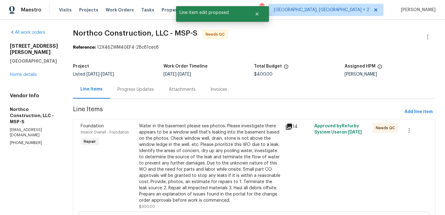
click at [134, 91] on div "Progress Updates" at bounding box center [136, 89] width 36 height 6
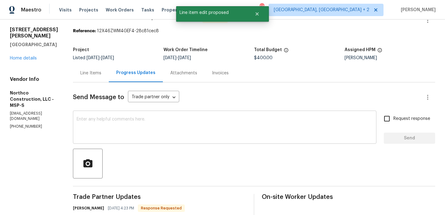
scroll to position [117, 0]
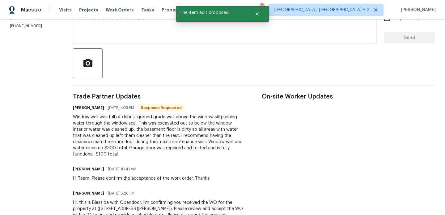
click at [73, 106] on h6 "Matt Heger" at bounding box center [88, 108] width 31 height 6
copy h6 "Matt"
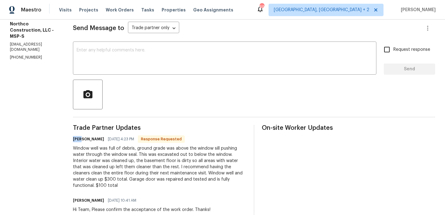
scroll to position [85, 0]
click at [118, 79] on div "Send Message to Trade partner only Trade partner only ​ x ​ Request response Se…" at bounding box center [254, 145] width 363 height 262
click at [112, 71] on div "x ​" at bounding box center [225, 59] width 304 height 32
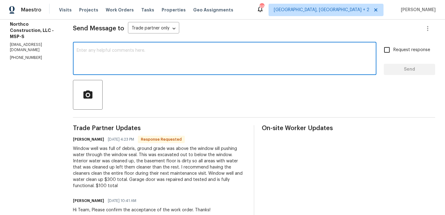
paste textarea "Matt"
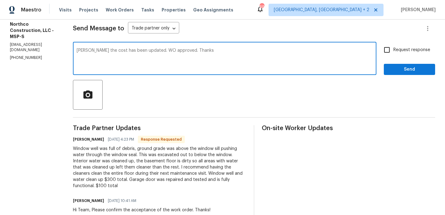
type textarea "Matt the cost has been updated. WO approved. Thanks"
click at [414, 72] on span "Send" at bounding box center [409, 70] width 41 height 8
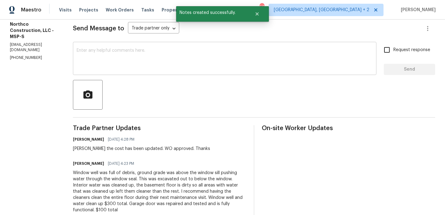
scroll to position [0, 0]
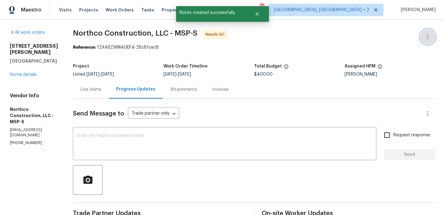
click at [434, 33] on button "button" at bounding box center [428, 36] width 15 height 15
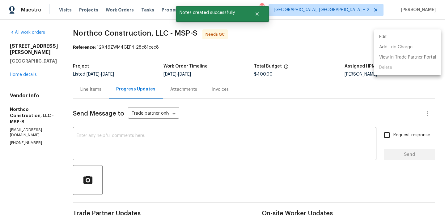
click at [421, 35] on li "Edit" at bounding box center [408, 37] width 67 height 10
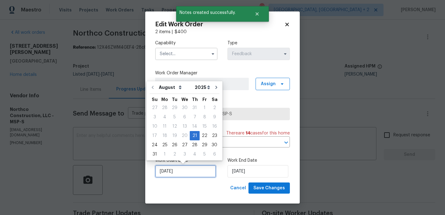
click at [198, 174] on input "21/08/2025" at bounding box center [185, 171] width 61 height 12
click at [204, 134] on div "22" at bounding box center [205, 135] width 10 height 9
type input "22/08/2025"
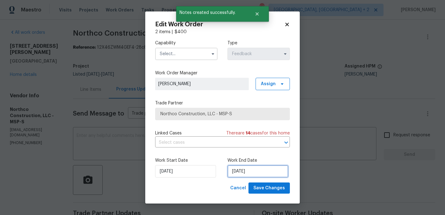
click at [253, 174] on input "23/08/2025" at bounding box center [258, 171] width 61 height 12
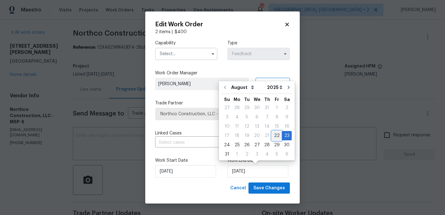
click at [277, 135] on div "22" at bounding box center [277, 135] width 10 height 9
type input "22/08/2025"
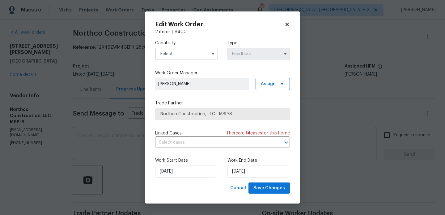
click at [176, 56] on input "text" at bounding box center [186, 54] width 62 height 12
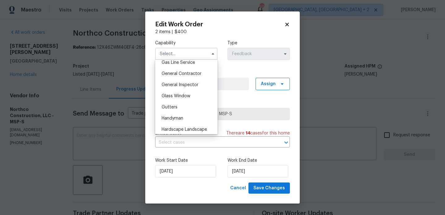
scroll to position [306, 0]
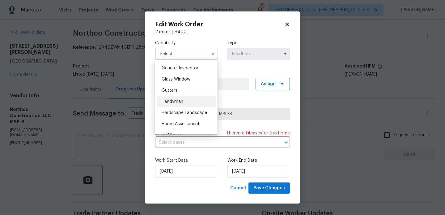
click at [181, 100] on span "Handyman" at bounding box center [173, 101] width 22 height 4
type input "Handyman"
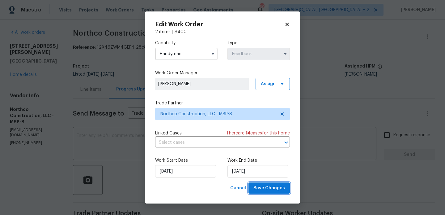
click at [261, 187] on span "Save Changes" at bounding box center [270, 188] width 32 height 8
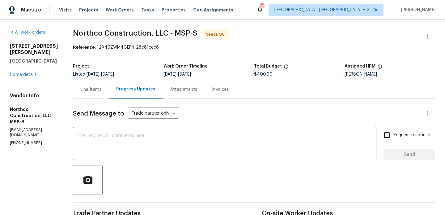
click at [96, 91] on div "Line Items" at bounding box center [91, 89] width 36 height 18
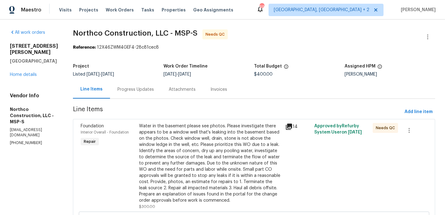
click at [184, 128] on div "Water in the basement please see photos. Please investigate there appears to be…" at bounding box center [210, 163] width 143 height 80
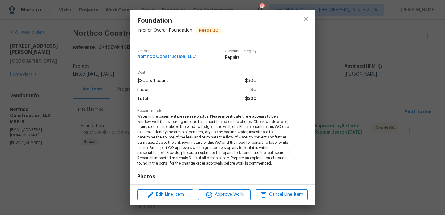
scroll to position [86, 0]
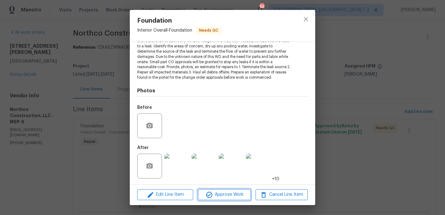
click at [214, 191] on span "Approve Work" at bounding box center [224, 195] width 49 height 8
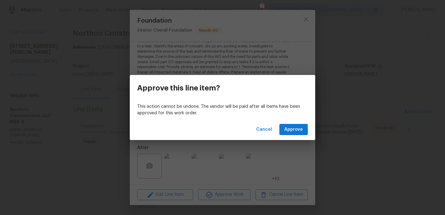
click at [302, 116] on p "This action cannot be undone. The vendor will be paid after all items have been…" at bounding box center [222, 109] width 171 height 13
click at [298, 127] on span "Approve" at bounding box center [294, 130] width 19 height 8
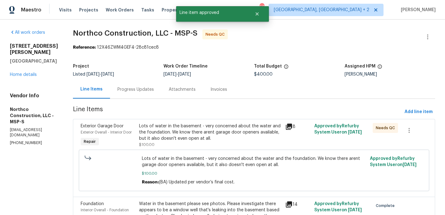
click at [210, 135] on div "Lots of water in the basement - very concerned about the water and the foundati…" at bounding box center [210, 132] width 143 height 19
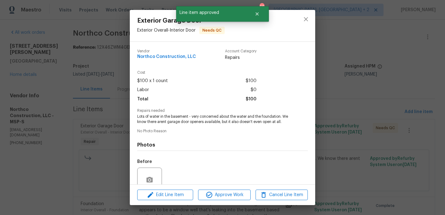
scroll to position [54, 0]
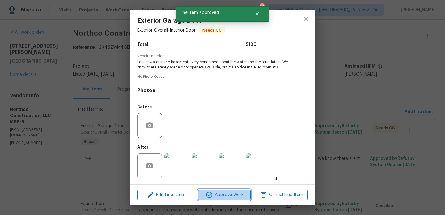
click at [211, 195] on icon "button" at bounding box center [209, 194] width 7 height 7
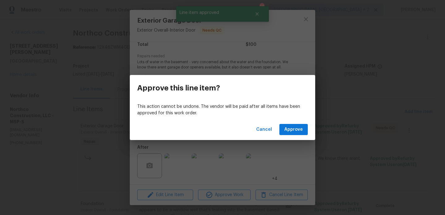
click at [301, 136] on div "Cancel Approve" at bounding box center [223, 129] width 186 height 21
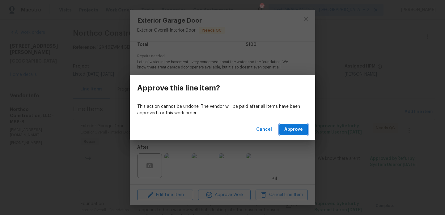
click at [300, 133] on span "Approve" at bounding box center [294, 130] width 19 height 8
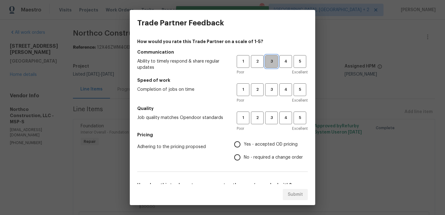
click at [270, 62] on span "3" at bounding box center [271, 61] width 11 height 7
click at [270, 88] on span "3" at bounding box center [271, 89] width 11 height 7
click at [270, 118] on span "3" at bounding box center [271, 117] width 11 height 7
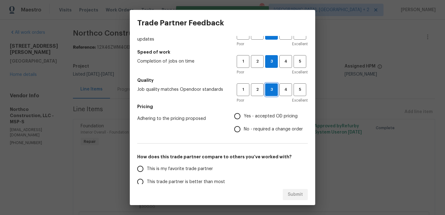
scroll to position [29, 0]
click at [257, 130] on span "No - required a change order" at bounding box center [273, 128] width 59 height 6
click at [244, 130] on input "No - required a change order" at bounding box center [237, 128] width 13 height 13
radio input "true"
click at [208, 177] on label "This trade partner is better than most" at bounding box center [183, 180] width 98 height 13
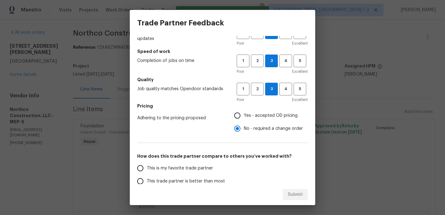
click at [147, 177] on input "This trade partner is better than most" at bounding box center [140, 180] width 13 height 13
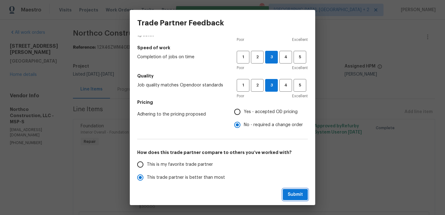
click at [289, 191] on span "Submit" at bounding box center [295, 195] width 15 height 8
radio input "true"
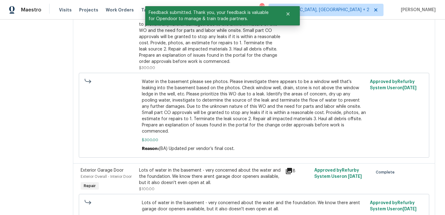
scroll to position [0, 0]
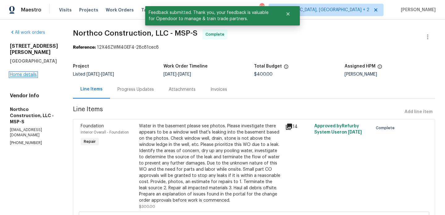
click at [28, 77] on link "Home details" at bounding box center [23, 74] width 27 height 4
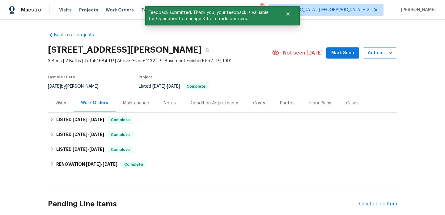
click at [102, 112] on div "LISTED 8/21/25 - 8/22/25 Complete Northco Construction, LLC ROOF, BRN_AND_LRR, …" at bounding box center [223, 119] width 350 height 15
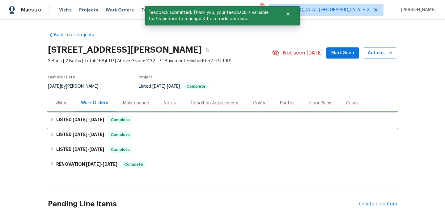
click at [102, 117] on span "[DATE]" at bounding box center [96, 119] width 15 height 4
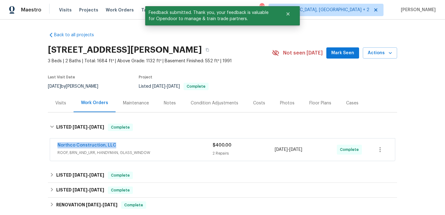
drag, startPoint x: 121, startPoint y: 146, endPoint x: 47, endPoint y: 146, distance: 73.9
click at [47, 146] on div "Back to all projects 7040 Winfield Rd, Rockford, MN 55373 3 Beds | 2 Baths | To…" at bounding box center [222, 116] width 445 height 195
copy link "Northco Construction, LLC"
click at [69, 146] on link "Northco Construction, LLC" at bounding box center [87, 145] width 59 height 4
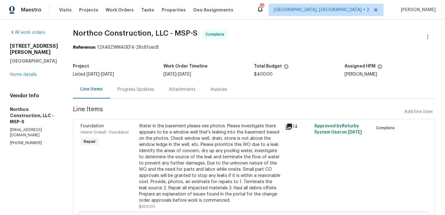
click at [136, 93] on div "Progress Updates" at bounding box center [135, 89] width 51 height 18
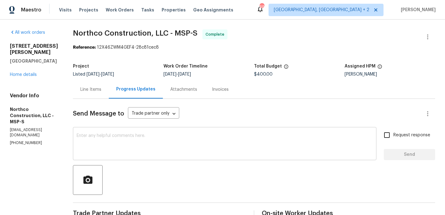
scroll to position [167, 0]
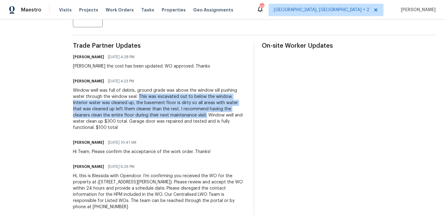
drag, startPoint x: 118, startPoint y: 96, endPoint x: 138, endPoint y: 117, distance: 28.9
click at [138, 117] on div "Window well was full of debris, ground grade was above the window sill pushing …" at bounding box center [160, 108] width 174 height 43
copy div "This was excavated out to below the window. Interior water was cleaned up, the …"
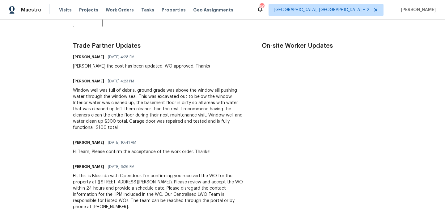
click at [162, 121] on div "Window well was full of debris, ground grade was above the window sill pushing …" at bounding box center [160, 108] width 174 height 43
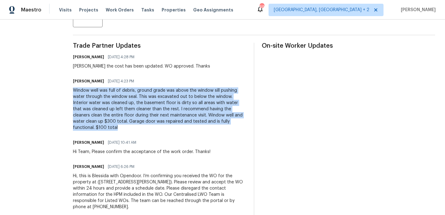
drag, startPoint x: 65, startPoint y: 90, endPoint x: 226, endPoint y: 125, distance: 164.6
click at [226, 125] on div "All work orders 7040 Winfield Rd Rockford, MN 55373 Home details Vendor Info No…" at bounding box center [222, 39] width 445 height 375
copy div "Window well was full of debris, ground grade was above the window sill pushing …"
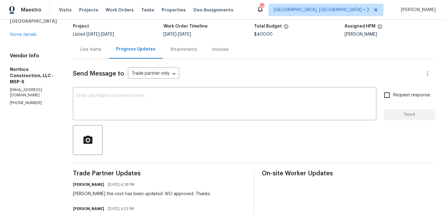
scroll to position [0, 0]
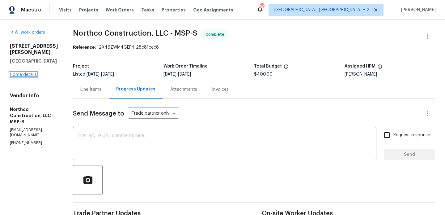
click at [19, 77] on link "Home details" at bounding box center [23, 74] width 27 height 4
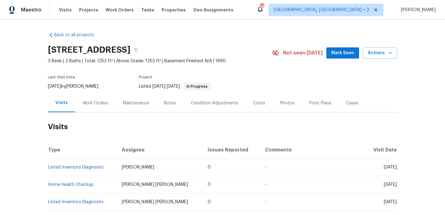
click at [96, 106] on div "Work Orders" at bounding box center [95, 103] width 41 height 18
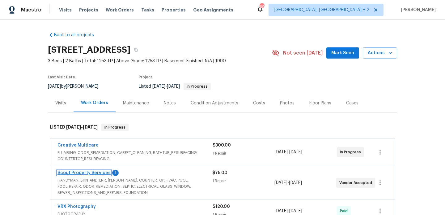
click at [98, 174] on link "Scout Property Services" at bounding box center [84, 172] width 53 height 4
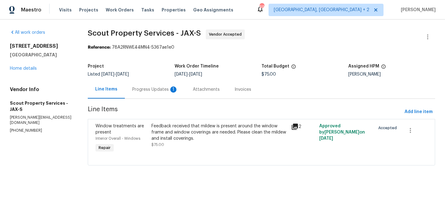
click at [148, 89] on div "Progress Updates 1" at bounding box center [155, 89] width 46 height 6
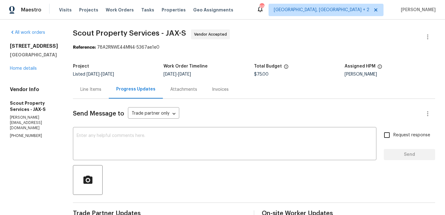
click at [87, 87] on div "Line Items" at bounding box center [90, 89] width 21 height 6
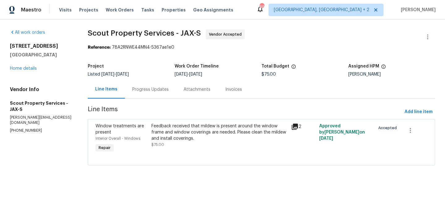
click at [151, 90] on div "Progress Updates" at bounding box center [150, 89] width 36 height 6
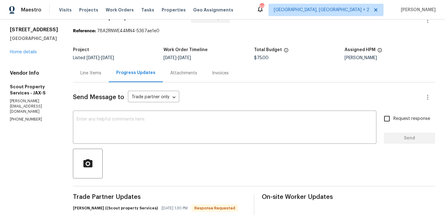
scroll to position [54, 0]
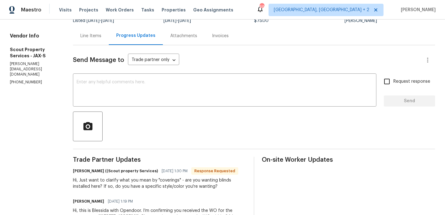
click at [122, 184] on div "Hi, Just want to clarify what you mean by "coverings" - are you wanting blinds …" at bounding box center [160, 183] width 174 height 12
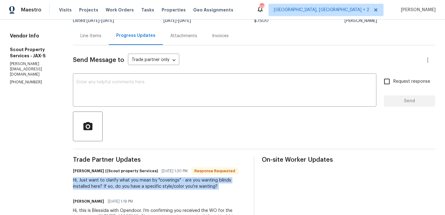
copy div "Hi, Just want to clarify what you mean by "coverings" - are you wanting blinds …"
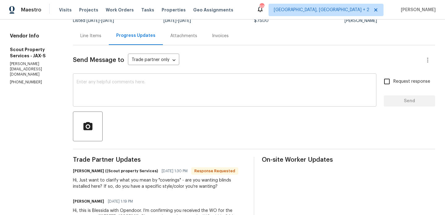
click at [132, 102] on div "x ​" at bounding box center [225, 91] width 304 height 32
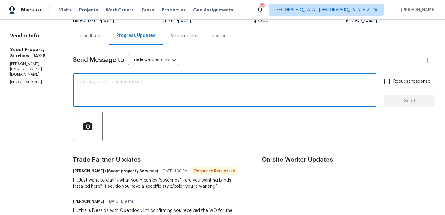
paste textarea "Hey, no need for the coverings at this time. Just wanna get the mildew issue cl…"
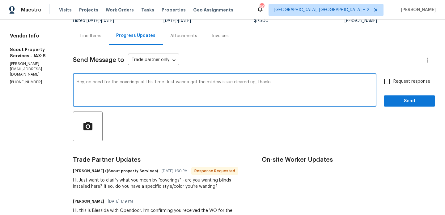
type textarea "Hey, no need for the coverings at this time. Just wanna get the mildew issue cl…"
click at [407, 81] on span "Request response" at bounding box center [412, 81] width 37 height 6
click at [394, 81] on input "Request response" at bounding box center [387, 81] width 13 height 13
checkbox input "true"
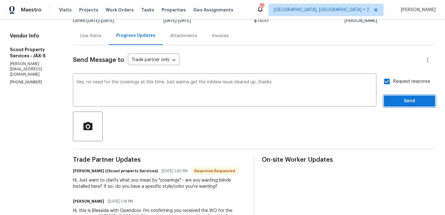
click at [397, 101] on span "Send" at bounding box center [409, 101] width 41 height 8
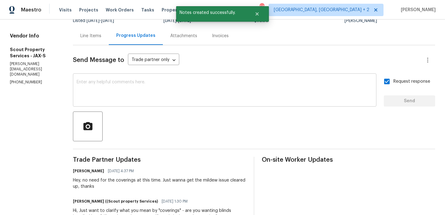
click at [140, 82] on textarea at bounding box center [225, 91] width 296 height 22
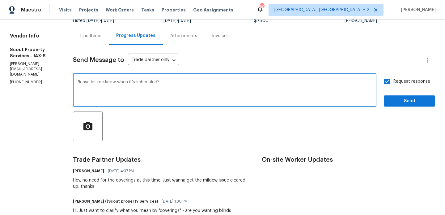
type textarea "Please let me know when it's scheduled?"
click at [397, 94] on div "Request response Send" at bounding box center [409, 91] width 51 height 32
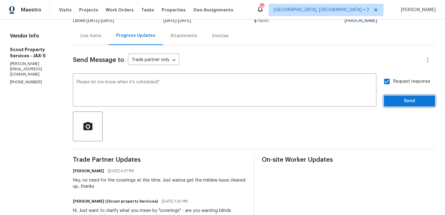
click at [395, 96] on button "Send" at bounding box center [409, 100] width 51 height 11
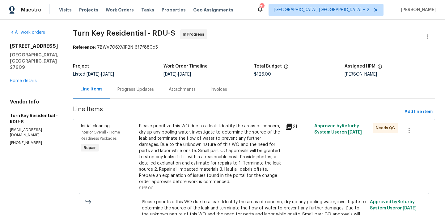
click at [45, 140] on p "[PHONE_NUMBER]" at bounding box center [34, 142] width 48 height 5
copy p "[PHONE_NUMBER]"
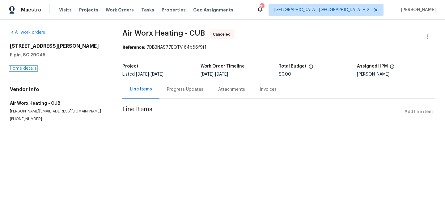
click at [29, 67] on link "Home details" at bounding box center [23, 68] width 27 height 4
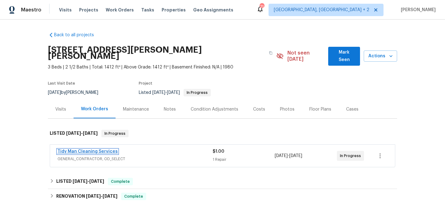
click at [99, 149] on link "Tidy Man Cleaning Services" at bounding box center [88, 151] width 60 height 4
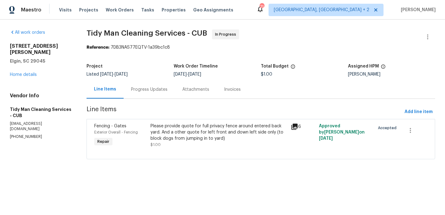
click at [143, 85] on div "Progress Updates" at bounding box center [149, 89] width 51 height 18
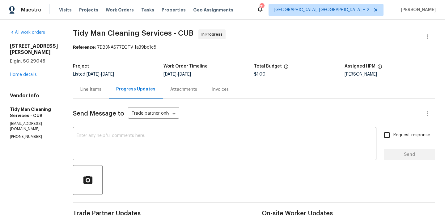
click at [86, 84] on div "Line Items" at bounding box center [91, 89] width 36 height 18
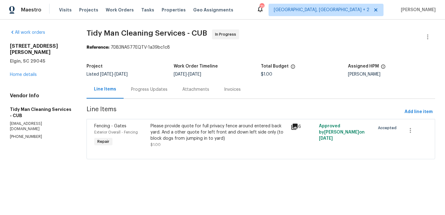
click at [181, 126] on div "Please provide quote for full privacy fence around entered back yard. And a oth…" at bounding box center [219, 132] width 137 height 19
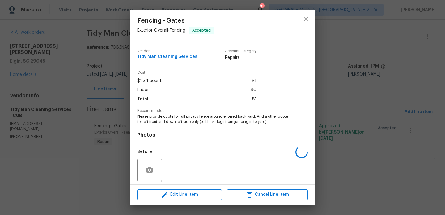
scroll to position [44, 0]
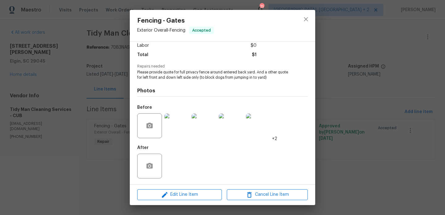
click at [179, 132] on img at bounding box center [177, 125] width 25 height 25
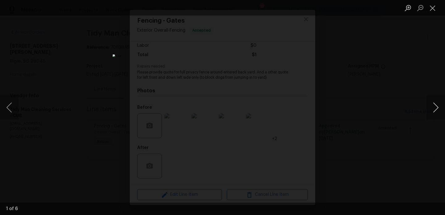
click at [436, 108] on button "Next image" at bounding box center [436, 107] width 19 height 25
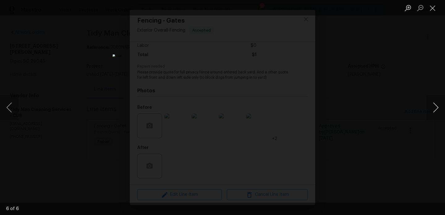
click at [436, 108] on button "Next image" at bounding box center [436, 107] width 19 height 25
click at [255, 81] on img "Lightbox" at bounding box center [223, 107] width 220 height 106
click at [196, 72] on img "Lightbox" at bounding box center [223, 107] width 220 height 106
click at [219, 72] on img "Lightbox" at bounding box center [223, 107] width 220 height 106
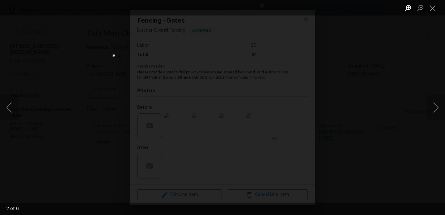
click at [410, 11] on button "Zoom in" at bounding box center [408, 7] width 12 height 11
click at [245, 176] on html "Maestro Visits Projects Work Orders Tasks Properties Geo Assignments 71 [GEOGRA…" at bounding box center [222, 88] width 445 height 176
click at [435, 10] on button "Close lightbox" at bounding box center [433, 7] width 12 height 11
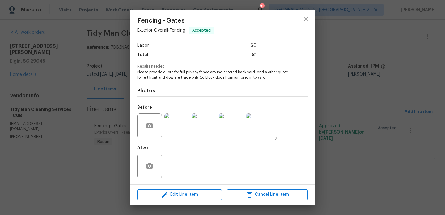
click at [365, 60] on div "Fencing - Gates Exterior Overall - Fencing Accepted Vendor Tidy Man Cleaning Se…" at bounding box center [222, 107] width 445 height 215
